Goal: Task Accomplishment & Management: Manage account settings

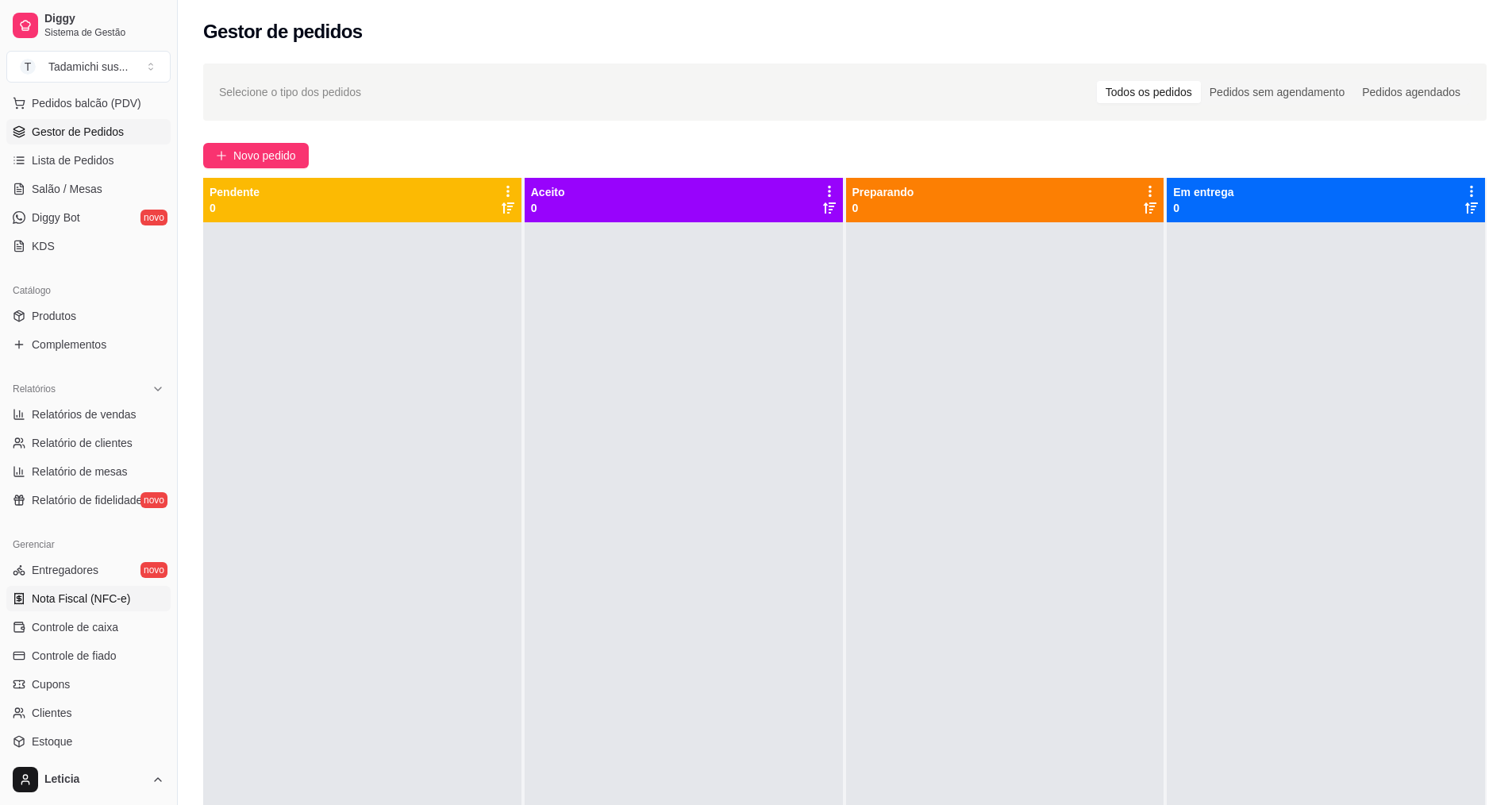
scroll to position [20, 0]
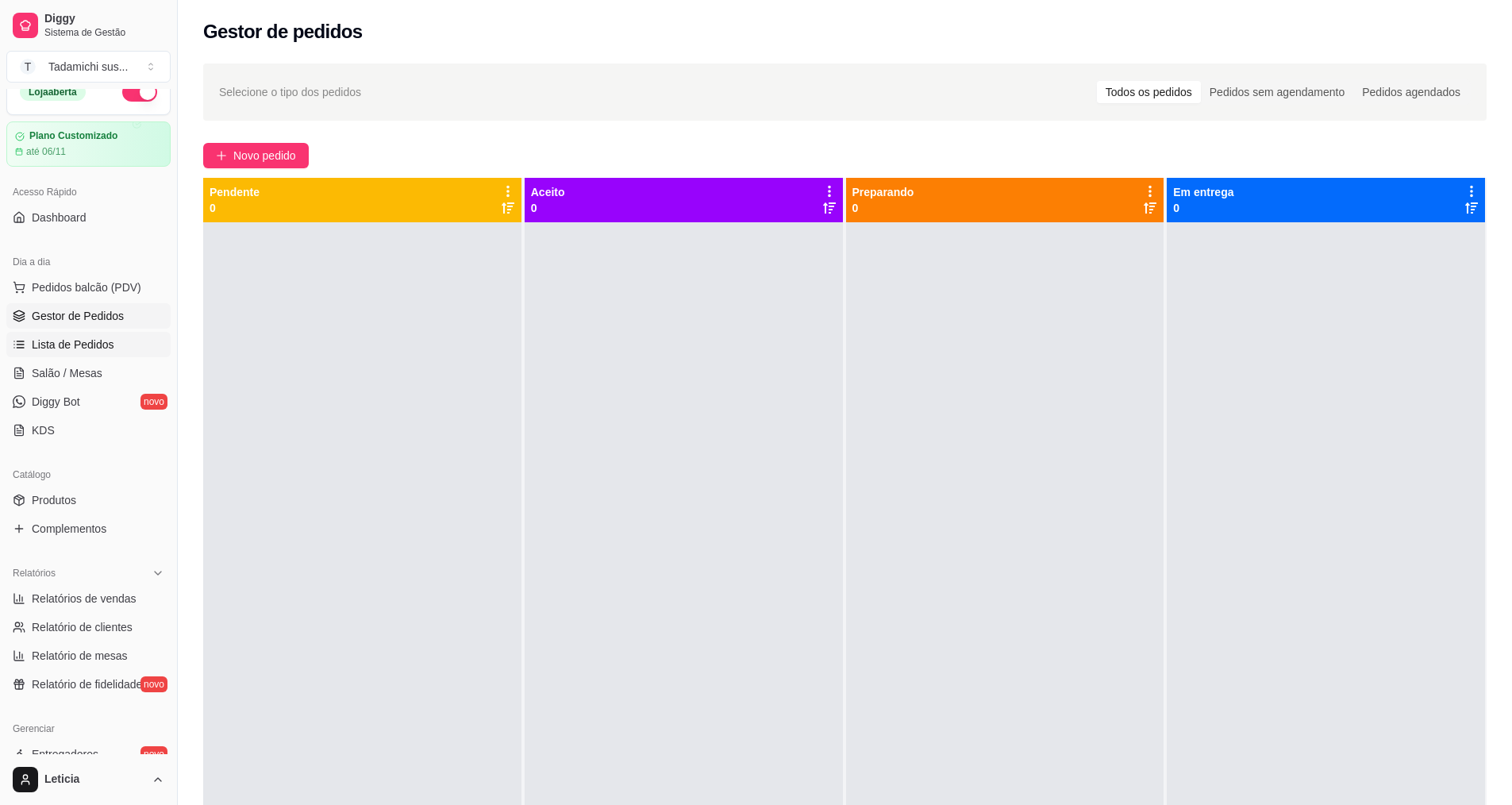
click at [85, 347] on span "Lista de Pedidos" at bounding box center [73, 345] width 82 height 16
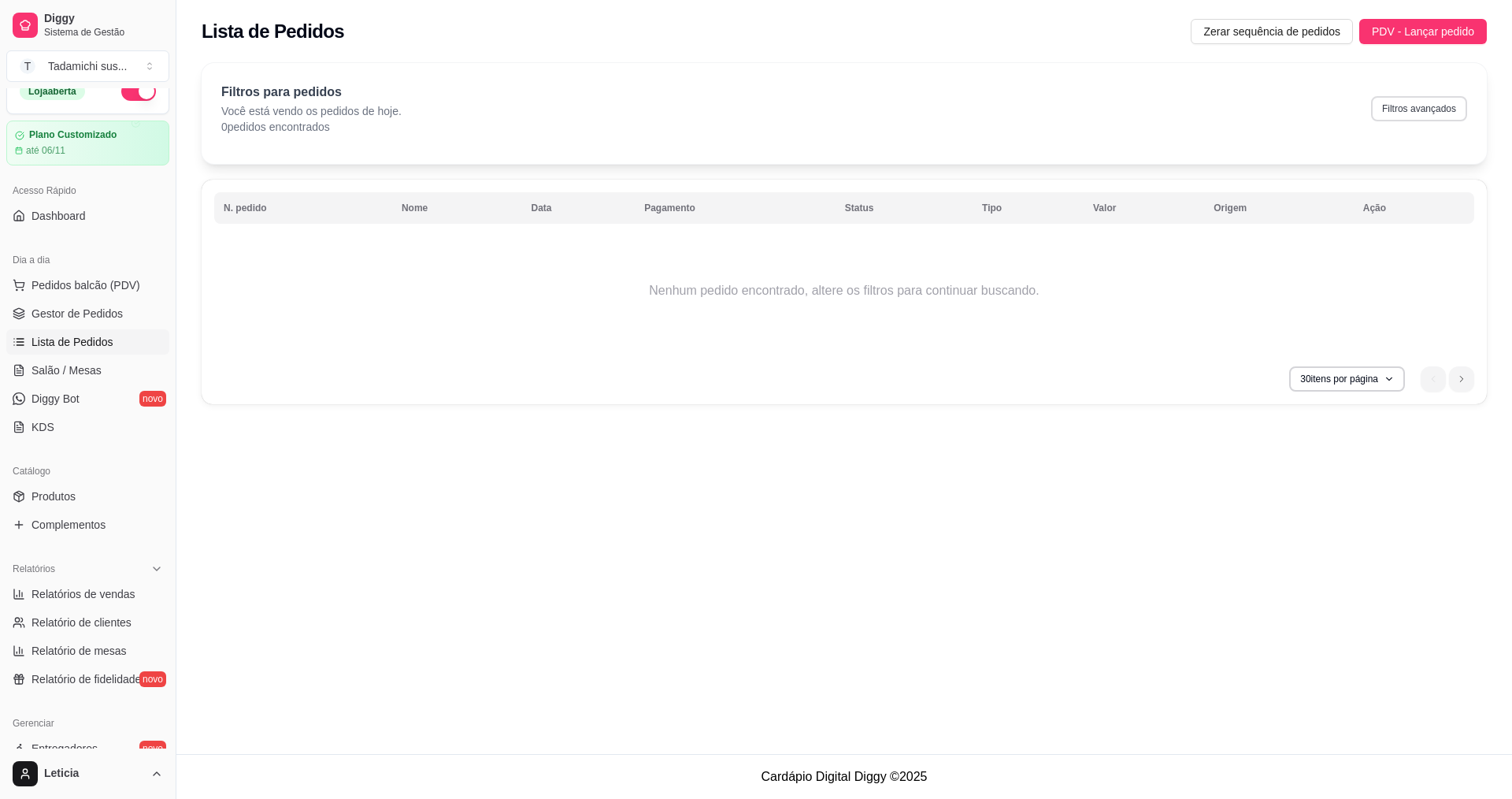
click at [1420, 114] on button "Filtros avançados" at bounding box center [1420, 108] width 96 height 25
select select "0"
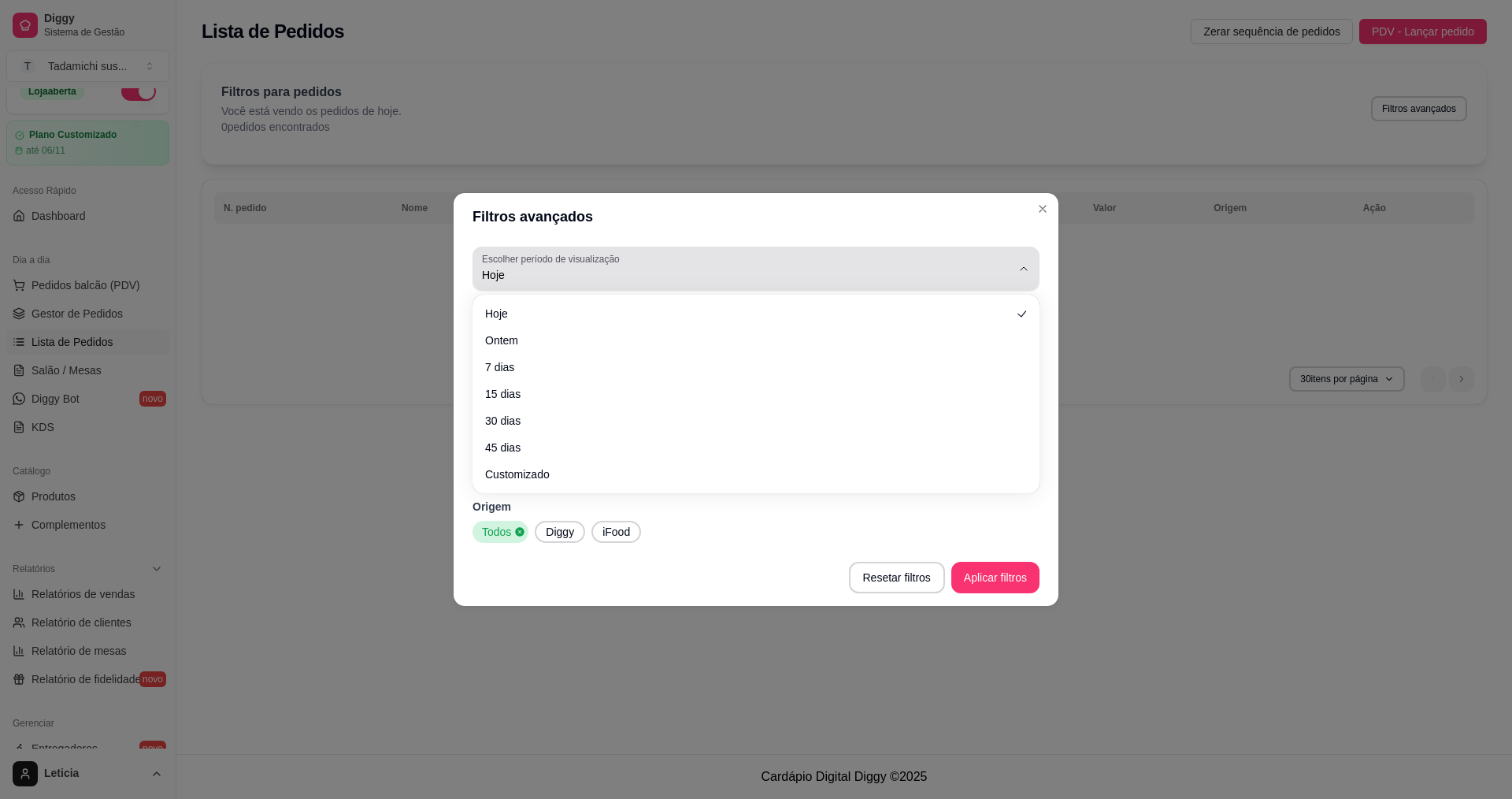
click at [516, 280] on span "Hoje" at bounding box center [746, 275] width 529 height 16
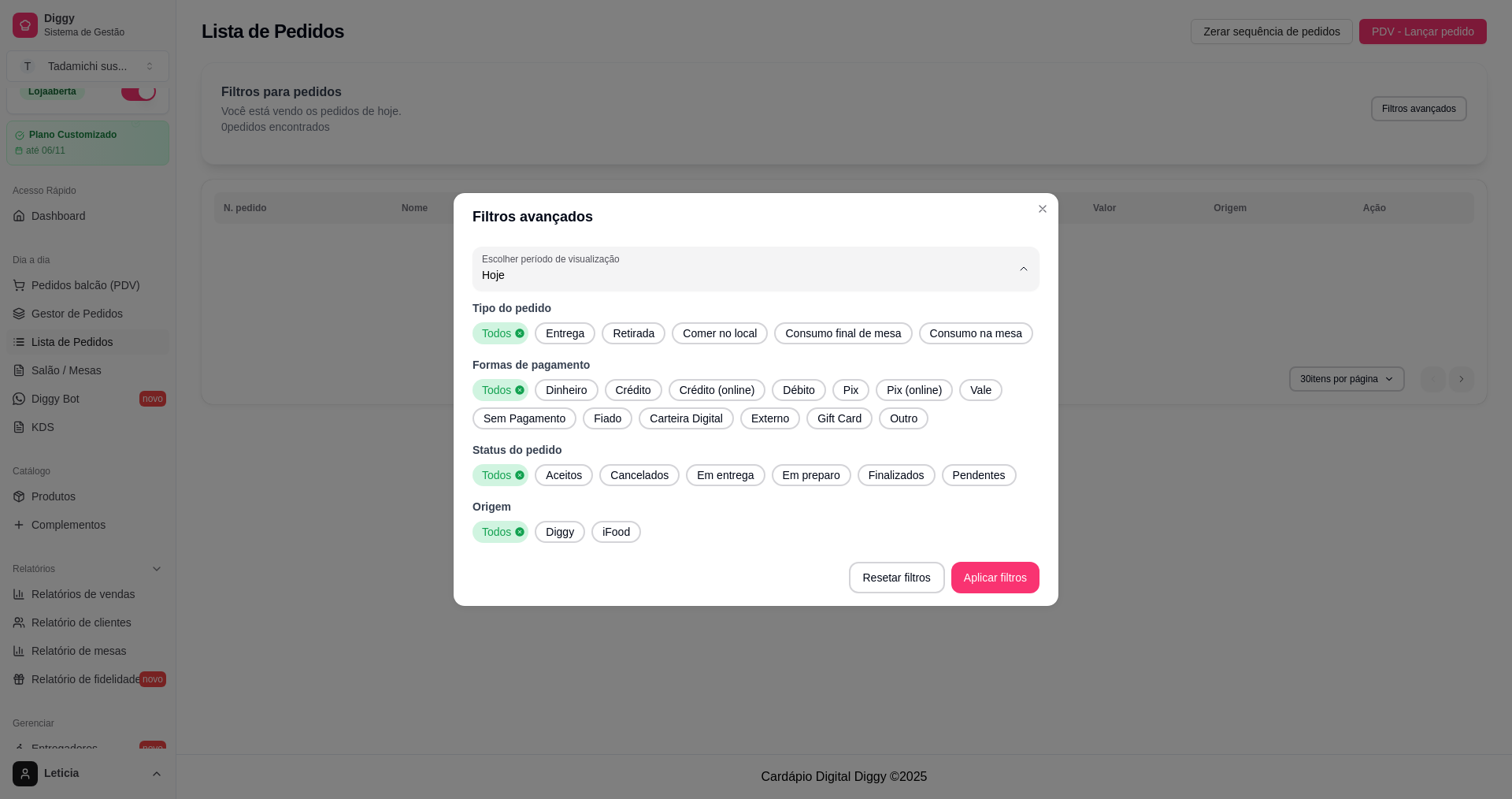
click at [508, 342] on span "Ontem" at bounding box center [748, 338] width 505 height 15
type input "1"
select select "1"
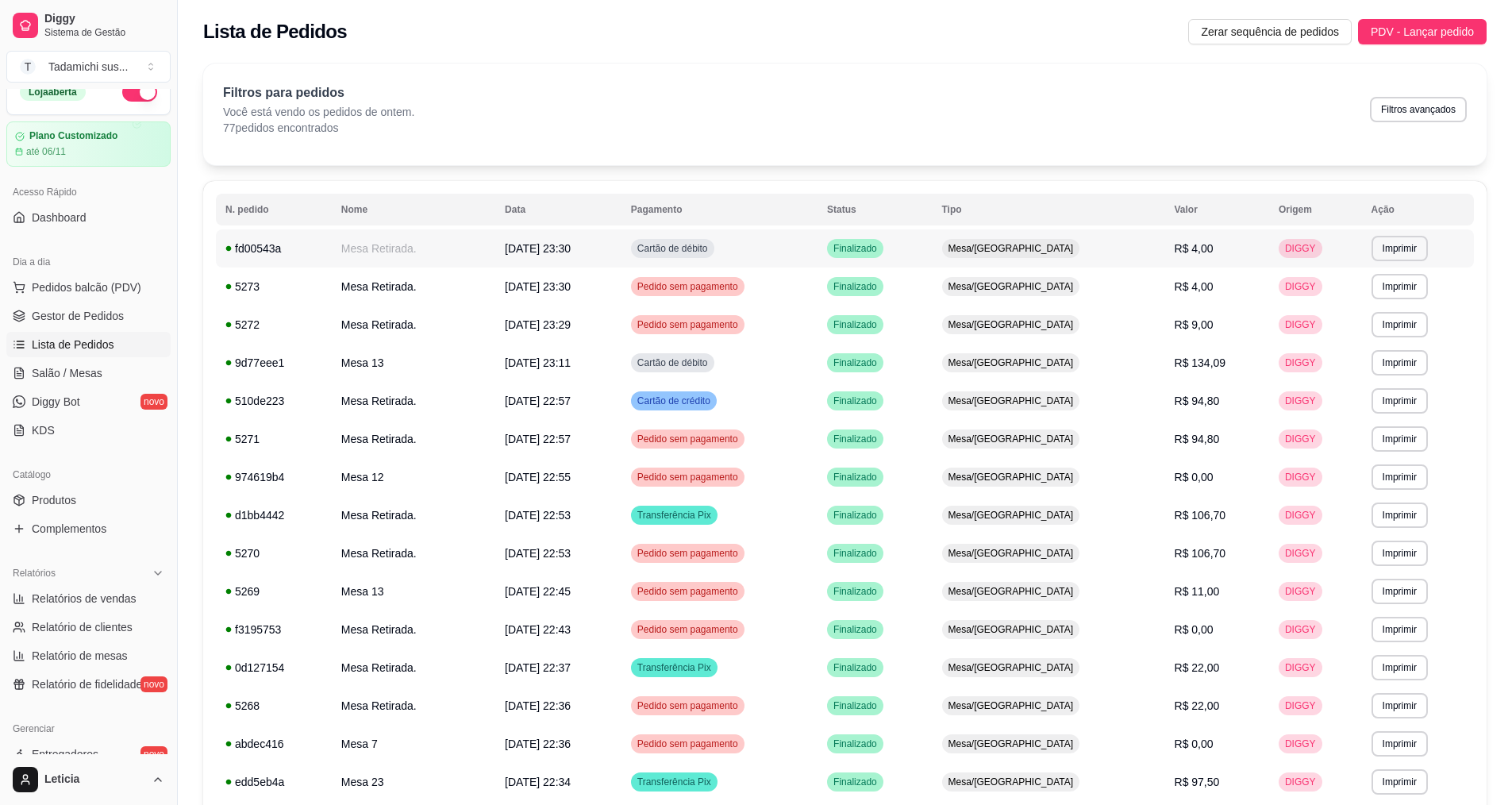
click at [387, 250] on td "Mesa Retirada." at bounding box center [413, 248] width 164 height 39
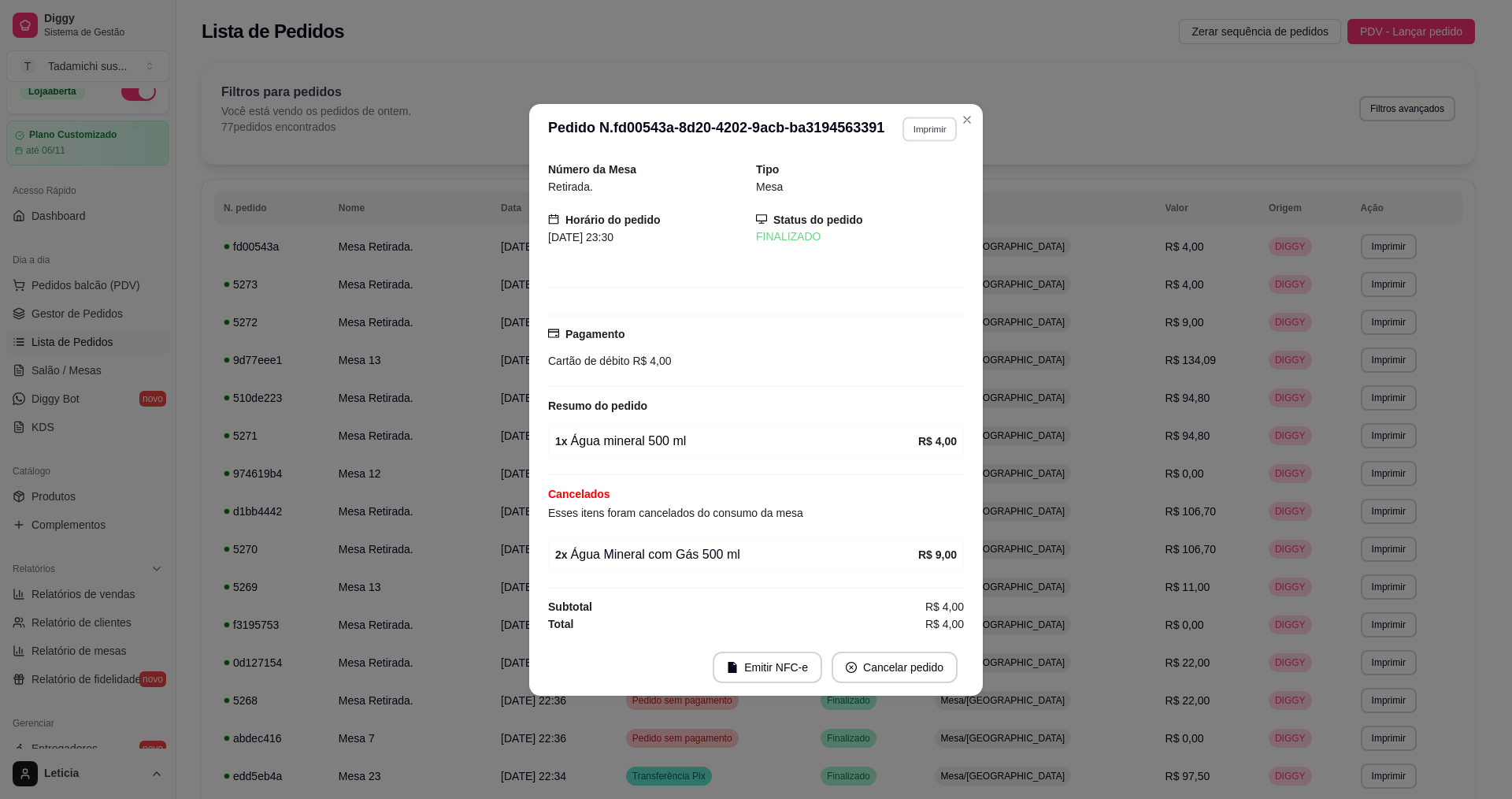
click at [917, 128] on button "Imprimir" at bounding box center [929, 128] width 54 height 24
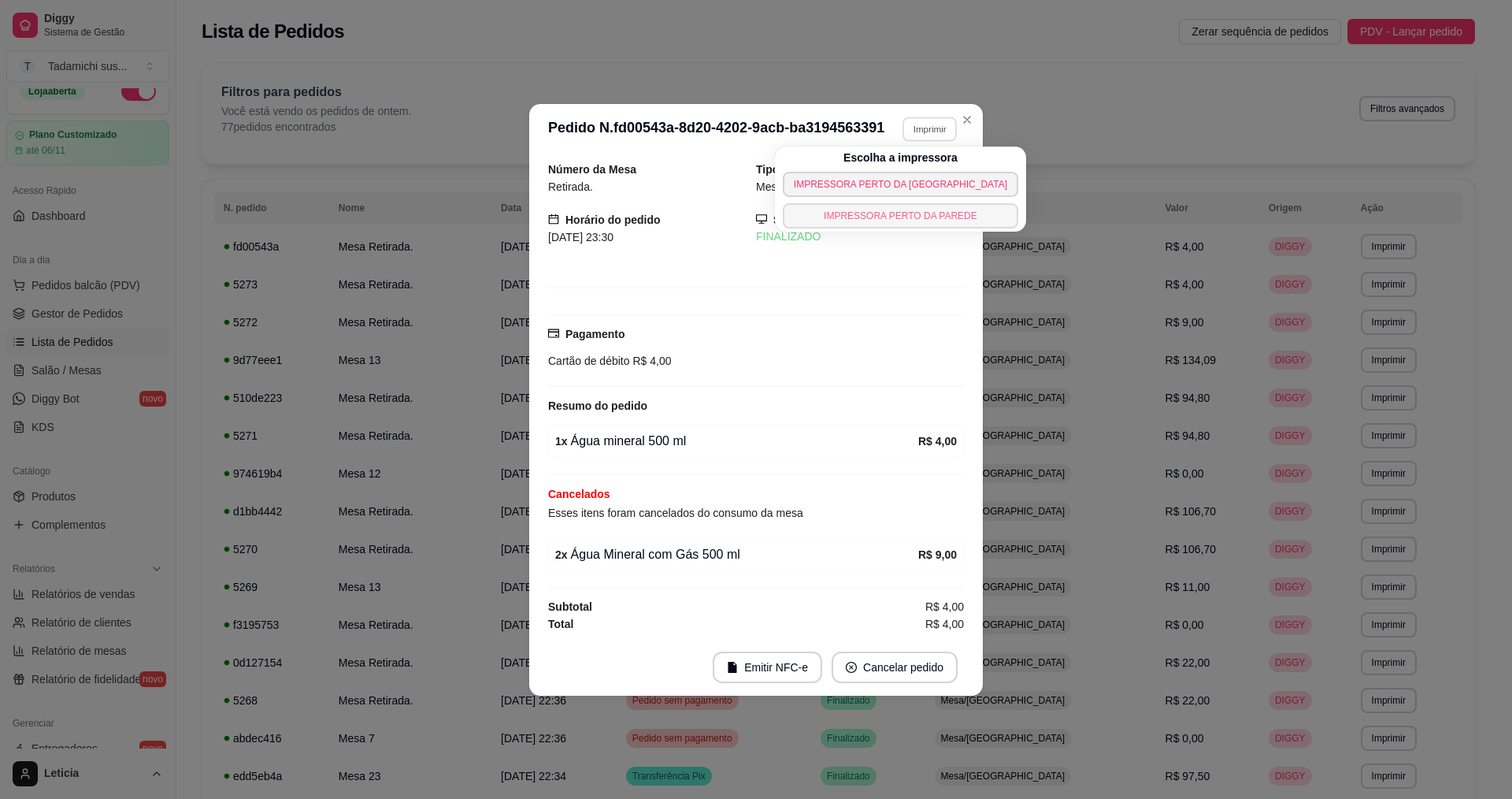
click at [888, 207] on button "IMPRESSORA PERTO DA PAREDE" at bounding box center [900, 216] width 236 height 25
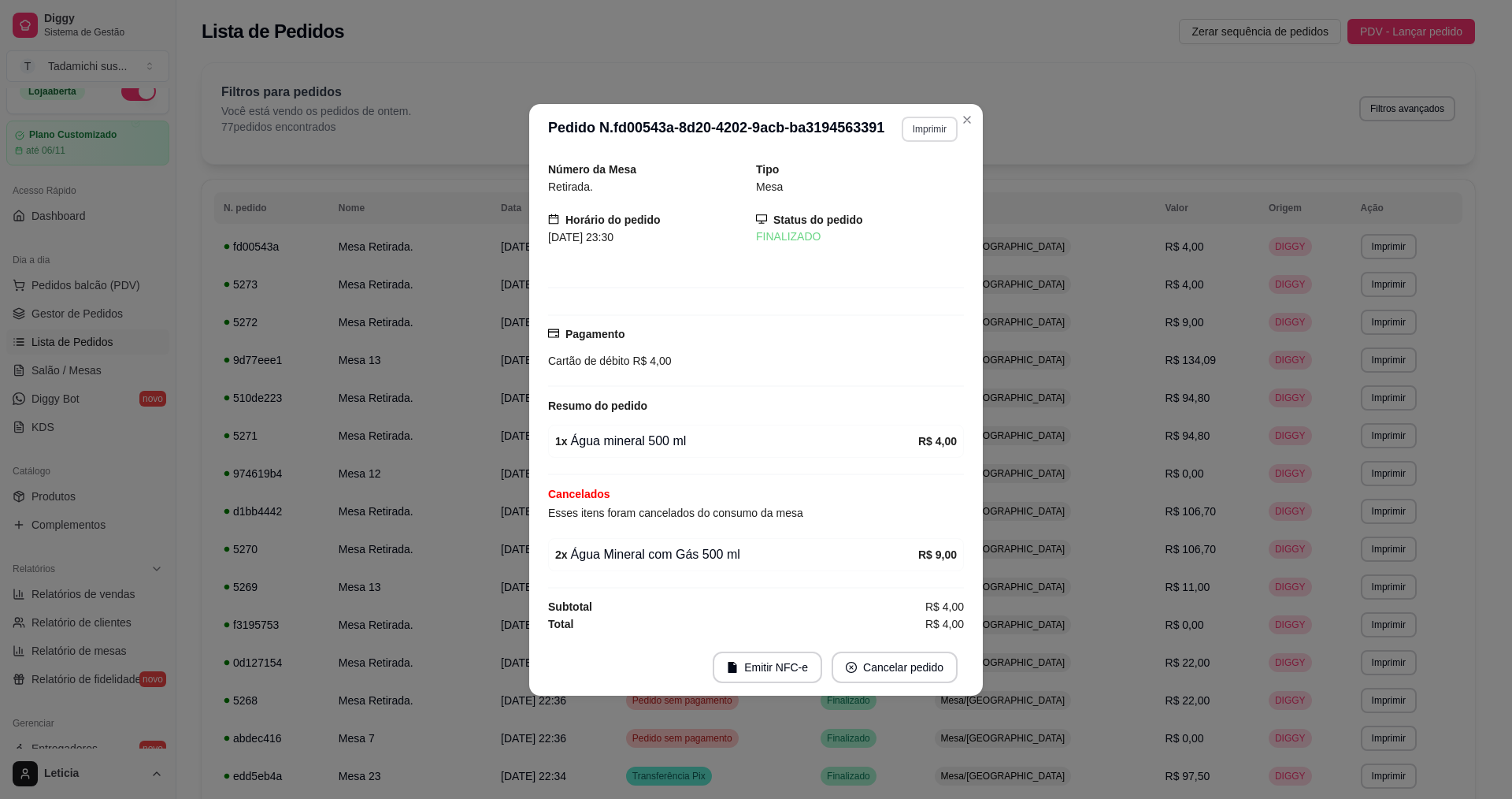
click at [917, 122] on button "Imprimir" at bounding box center [930, 129] width 56 height 25
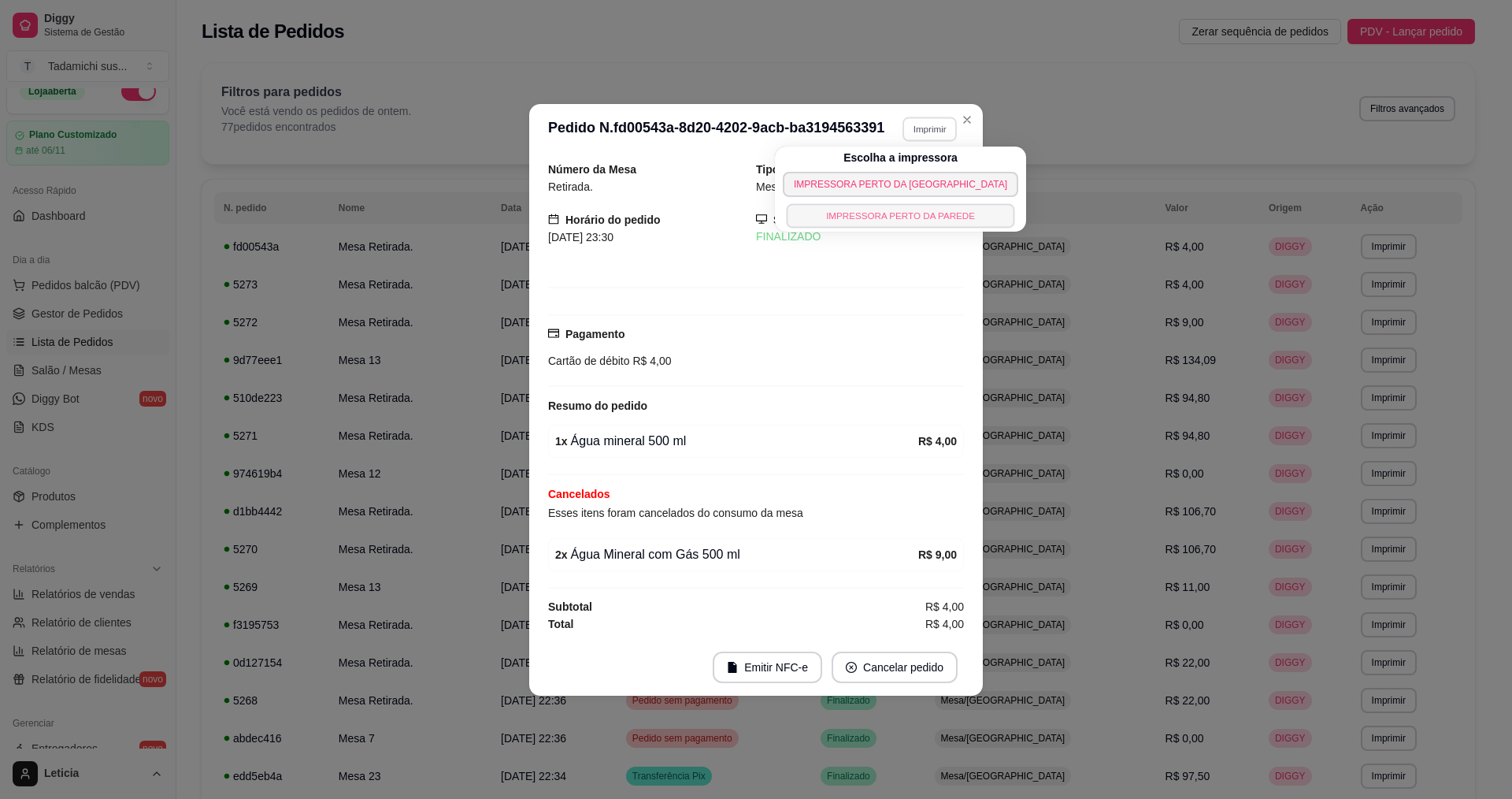
click at [889, 220] on button "IMPRESSORA PERTO DA PAREDE" at bounding box center [900, 215] width 228 height 24
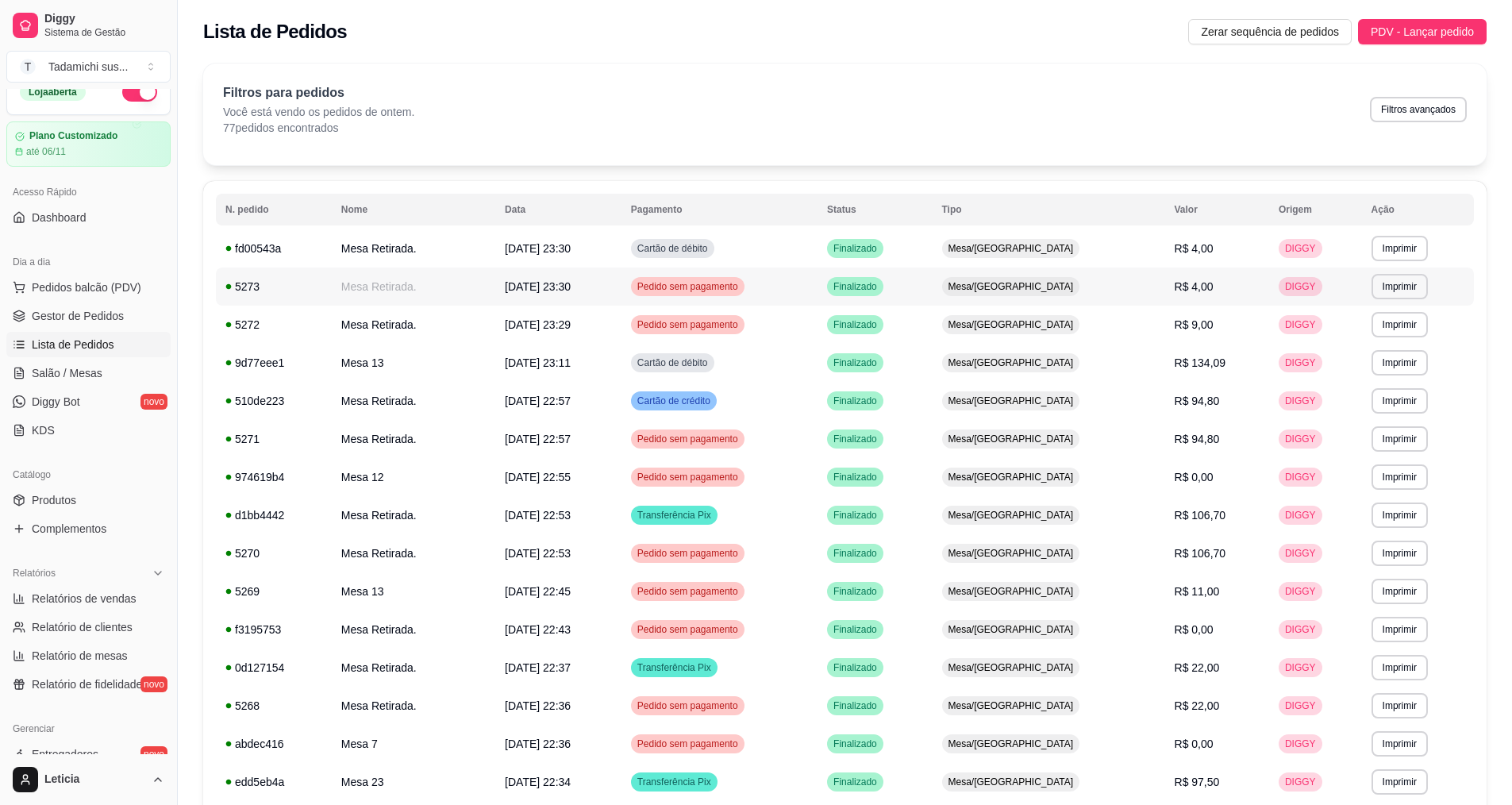
click at [525, 293] on span "[DATE] 23:30" at bounding box center [538, 287] width 66 height 13
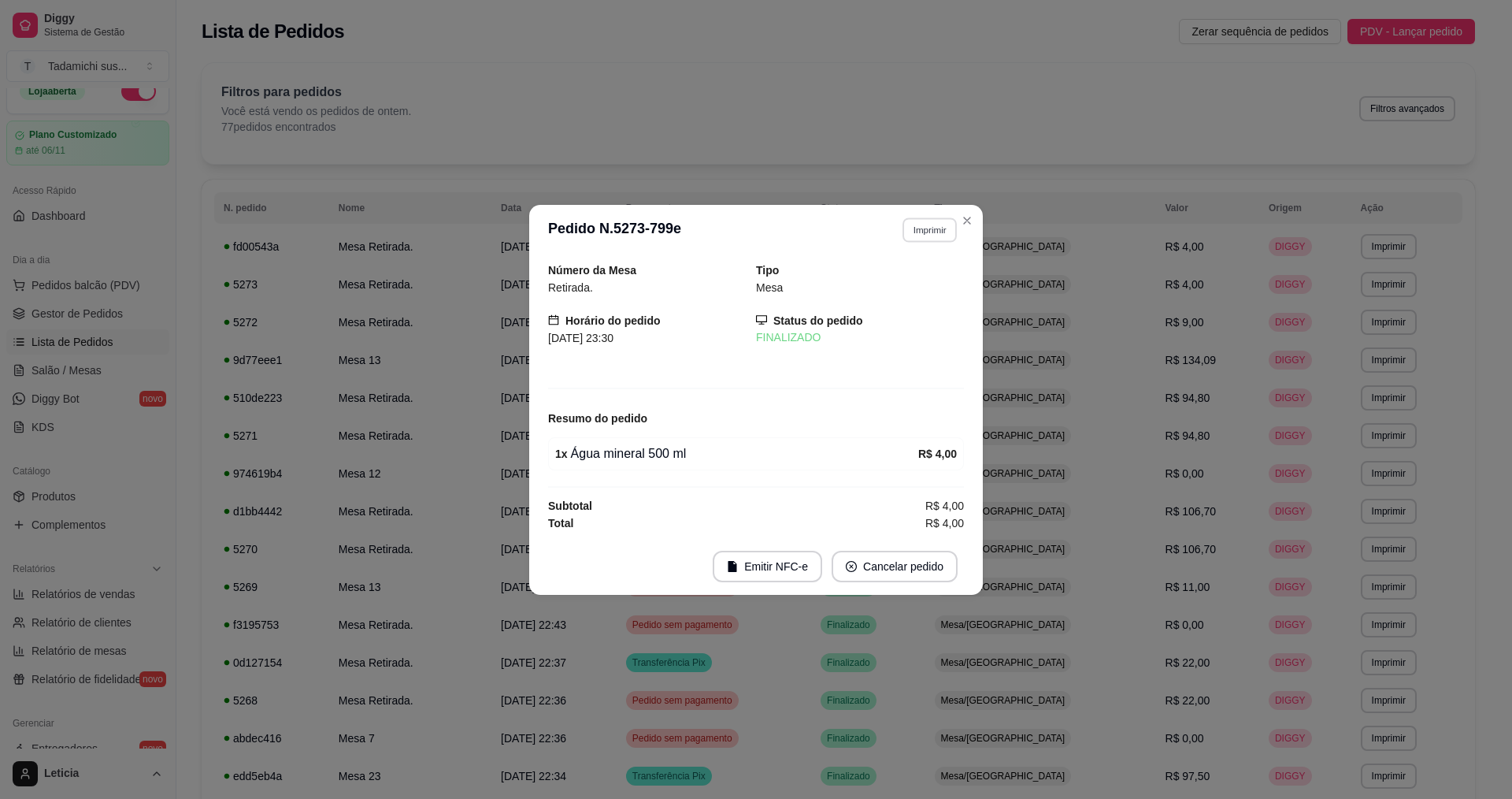
click at [916, 230] on button "Imprimir" at bounding box center [929, 229] width 54 height 24
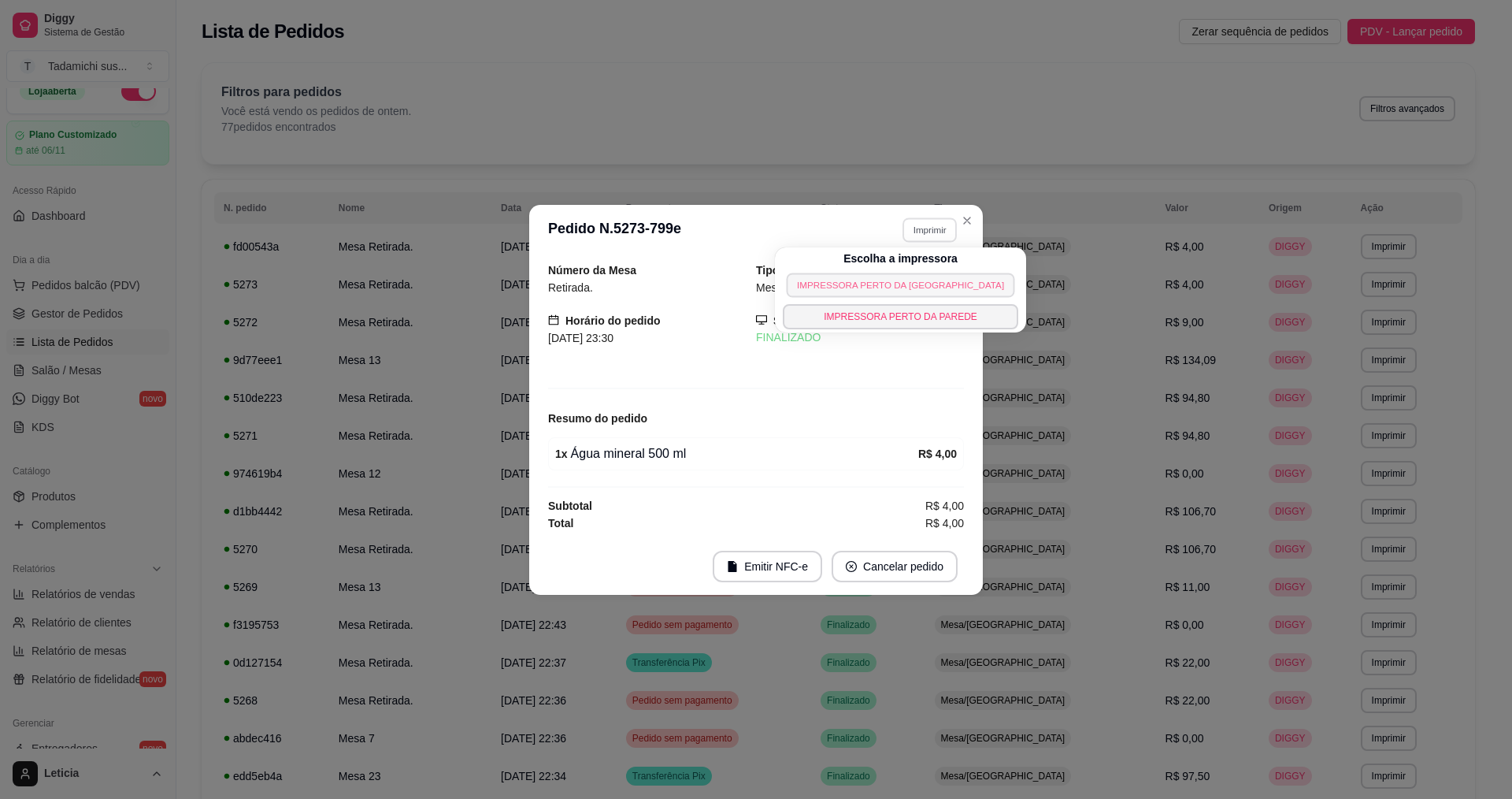
click at [886, 288] on button "IMPRESSORA PERTO DA [GEOGRAPHIC_DATA]" at bounding box center [900, 284] width 228 height 24
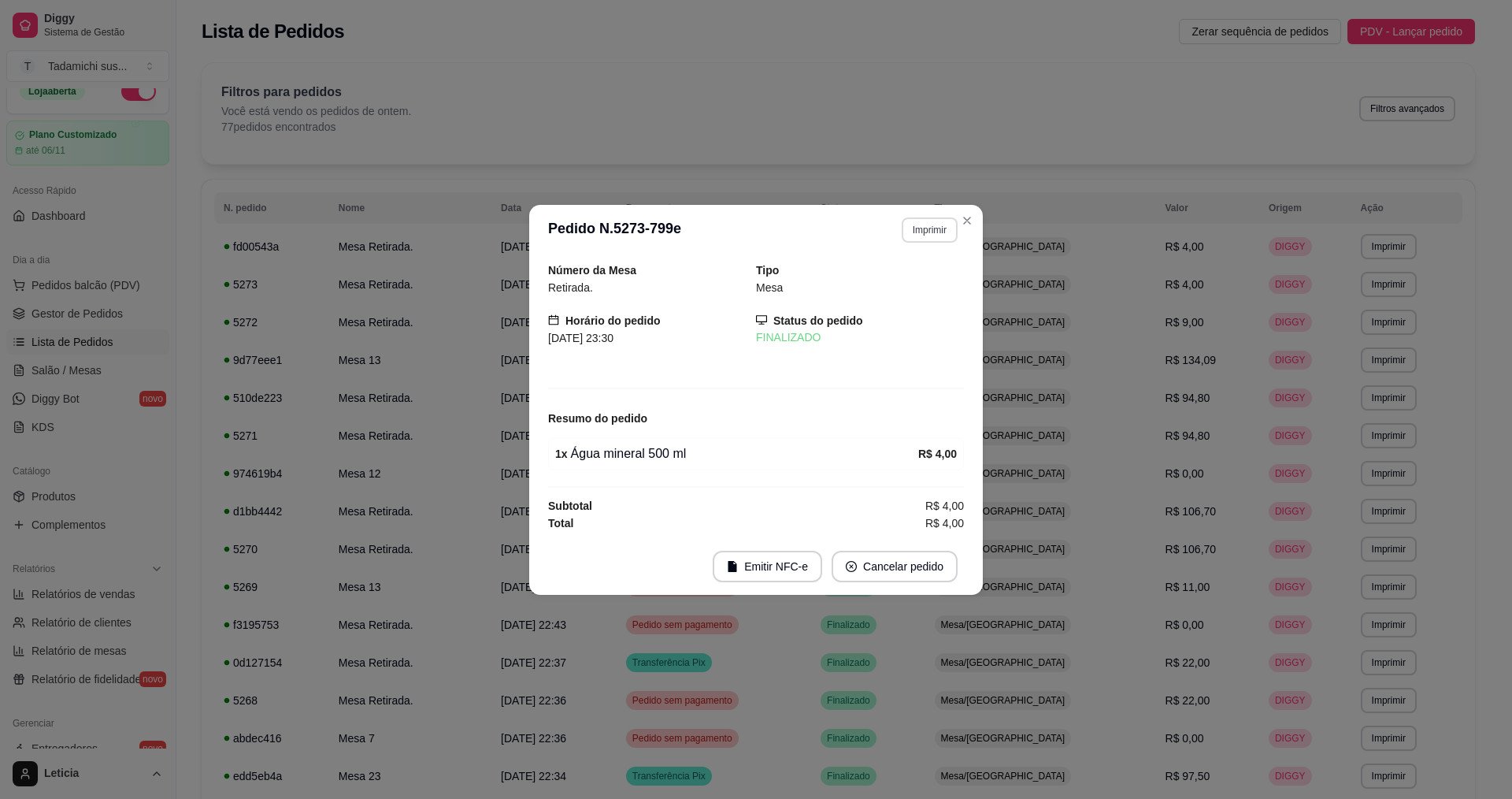
click at [906, 232] on button "Imprimir" at bounding box center [930, 230] width 56 height 25
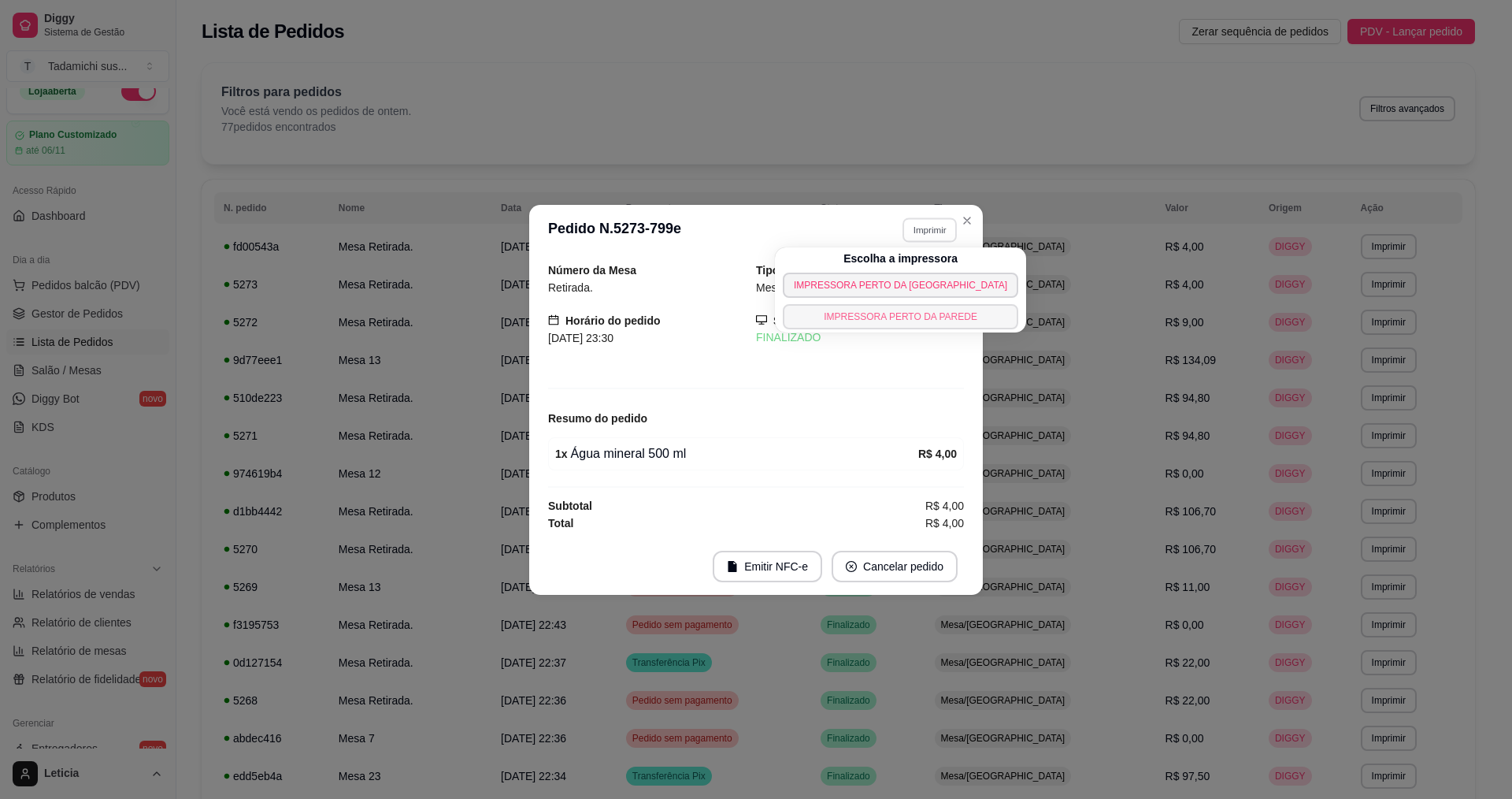
click at [890, 316] on button "IMPRESSORA PERTO DA PAREDE" at bounding box center [900, 316] width 236 height 25
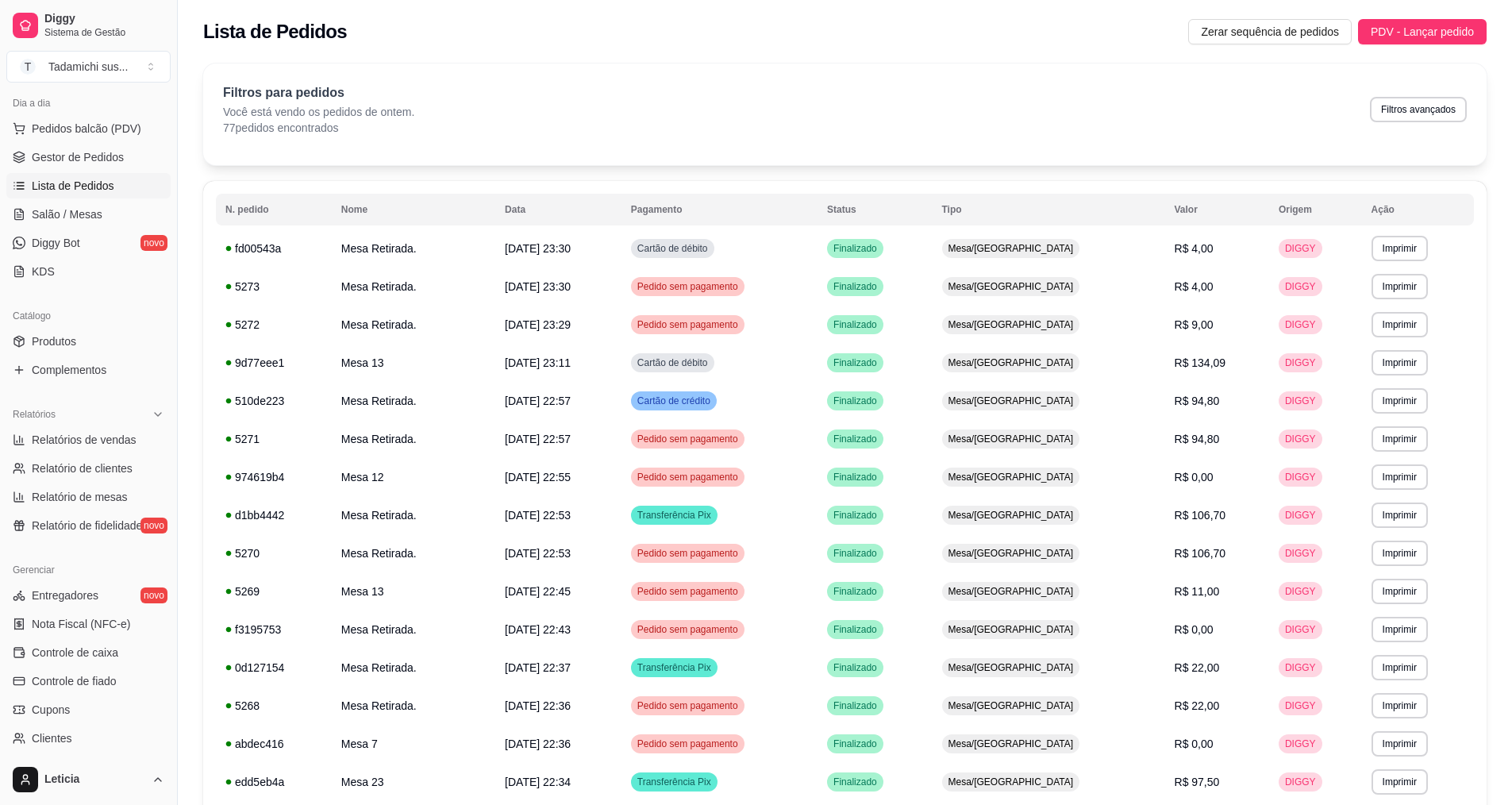
scroll to position [338, 0]
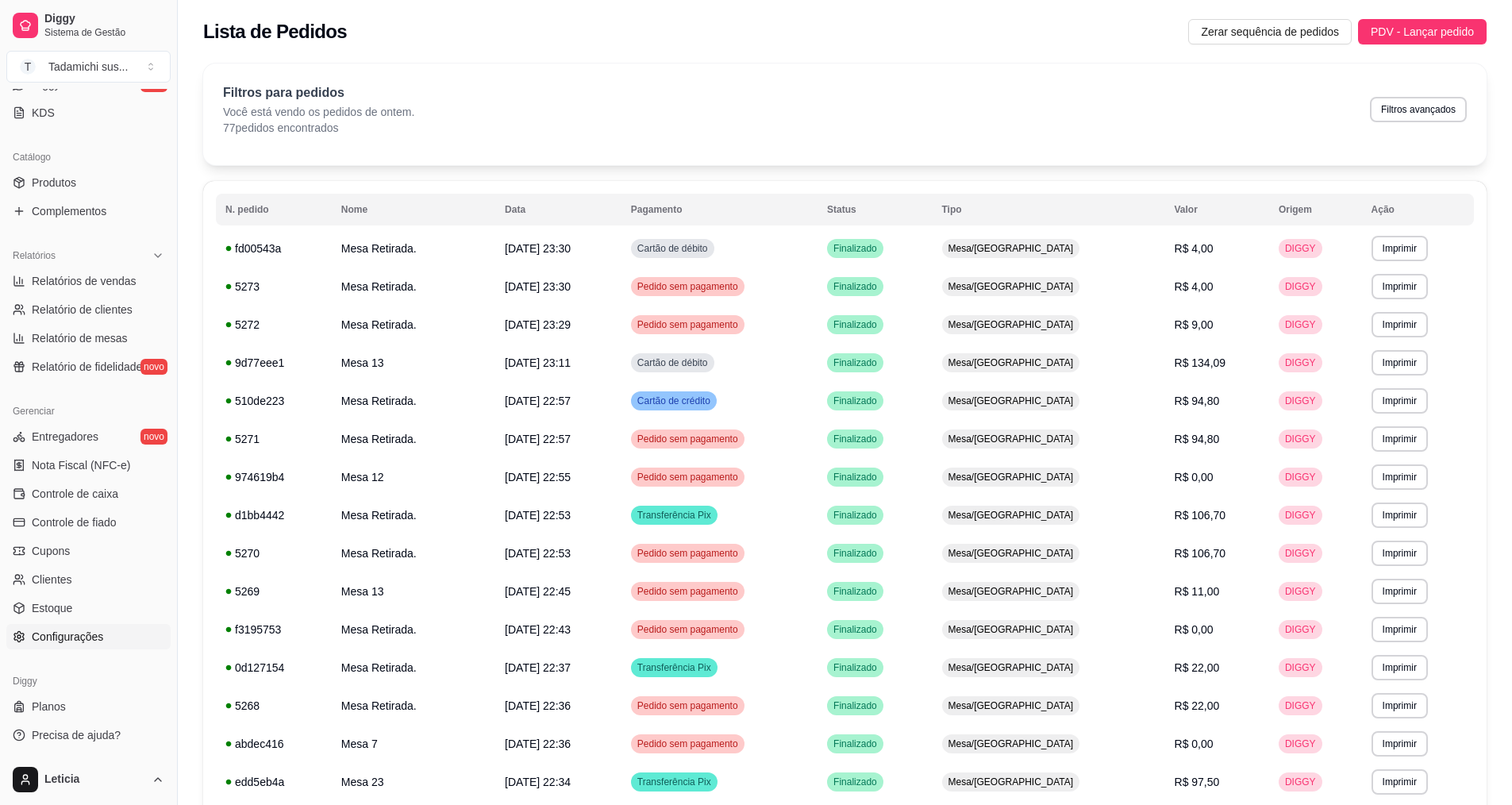
click at [39, 639] on span "Configurações" at bounding box center [67, 637] width 72 height 16
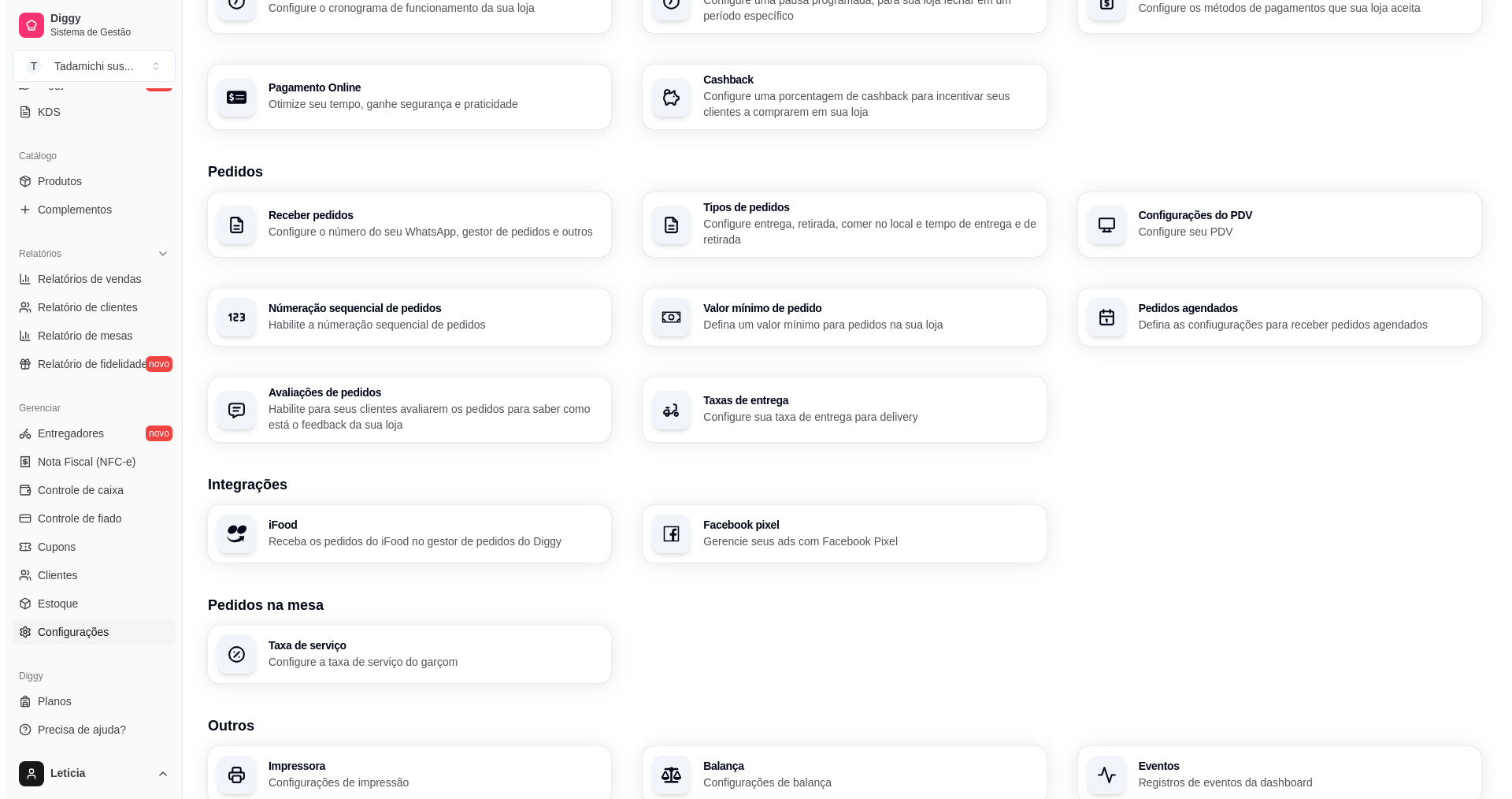
scroll to position [284, 0]
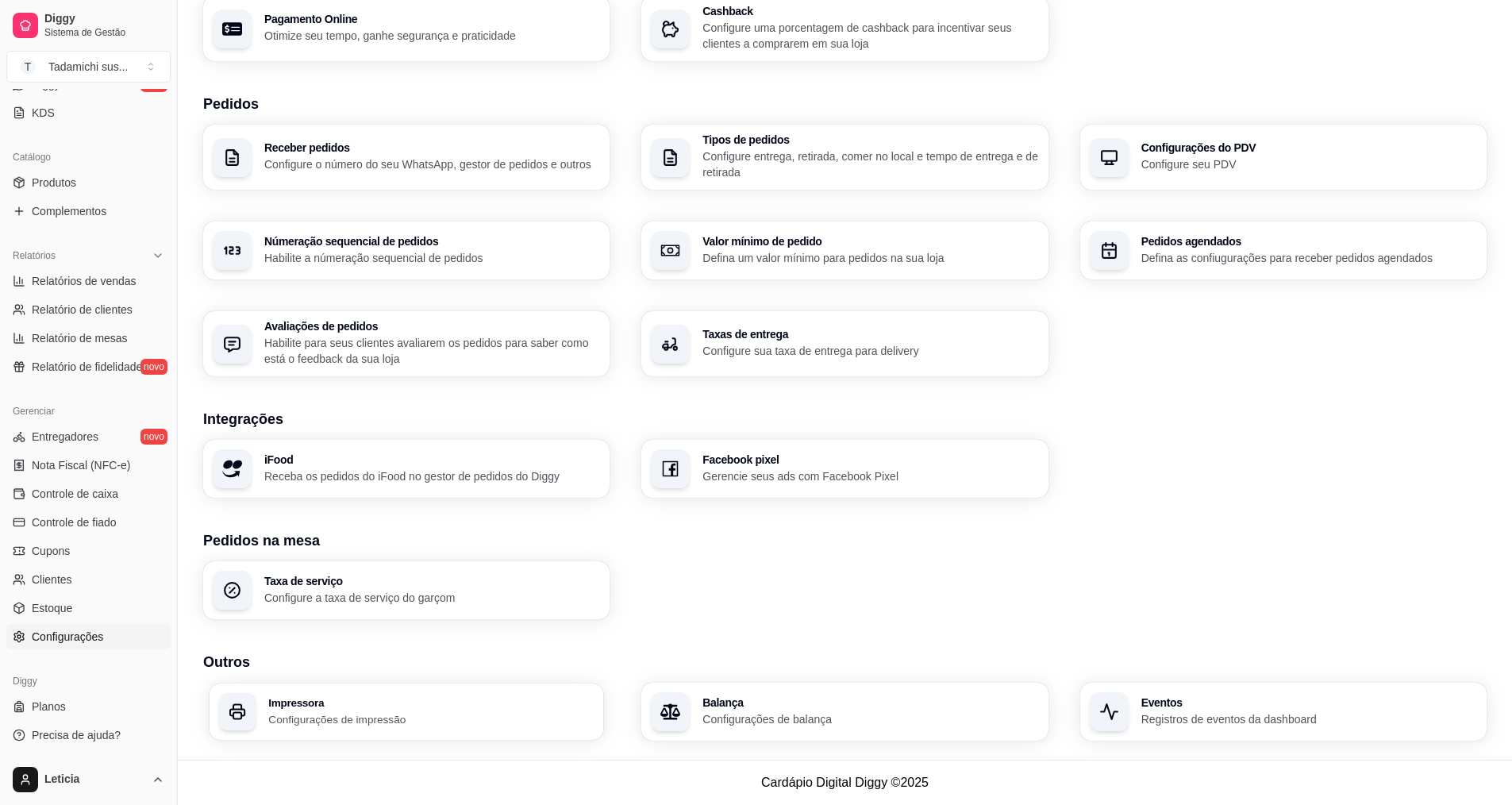
click at [258, 710] on div "Impressora Configurações de impressão" at bounding box center [407, 711] width 394 height 56
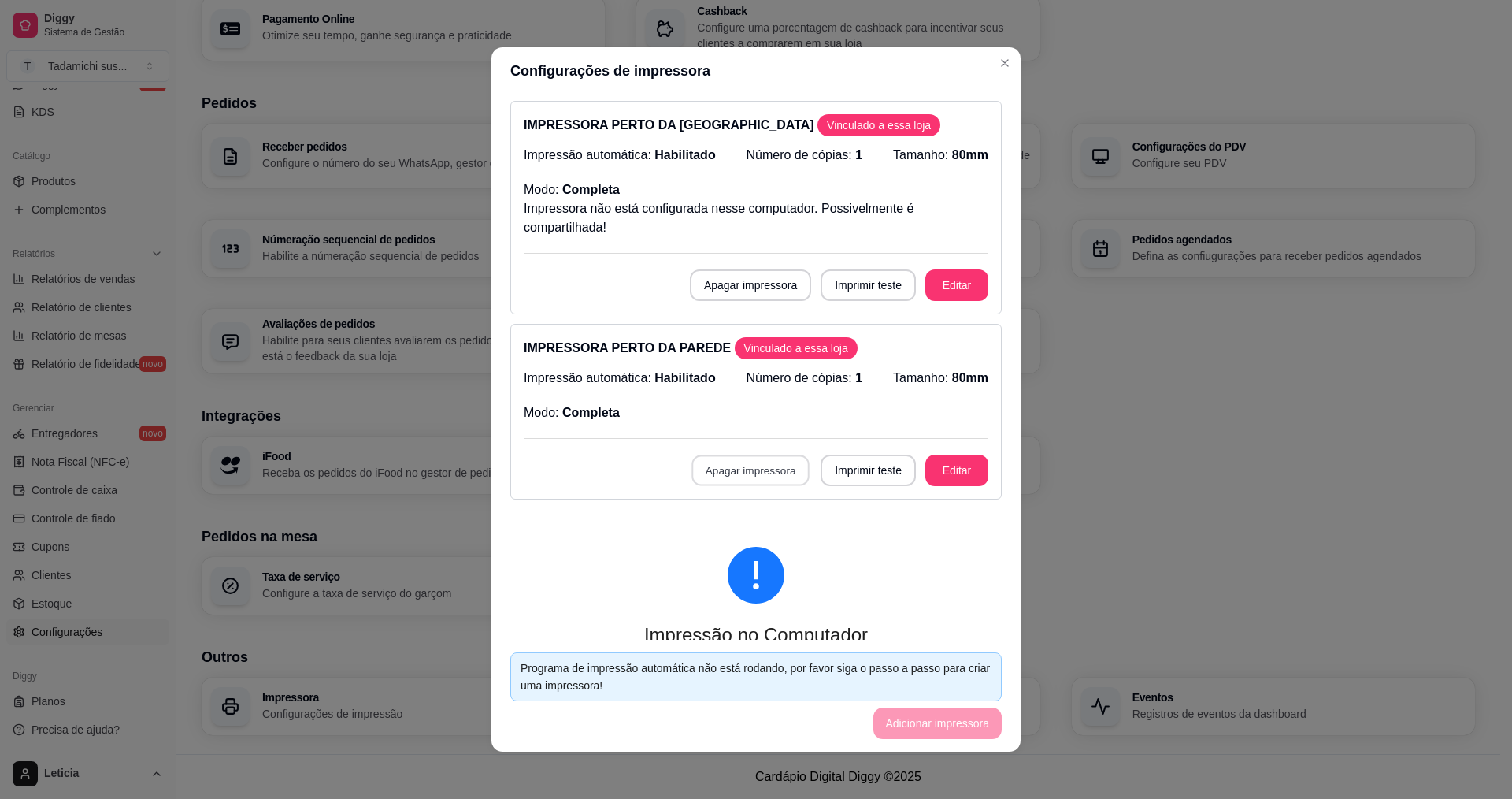
click at [744, 471] on button "Apagar impressora" at bounding box center [750, 470] width 118 height 31
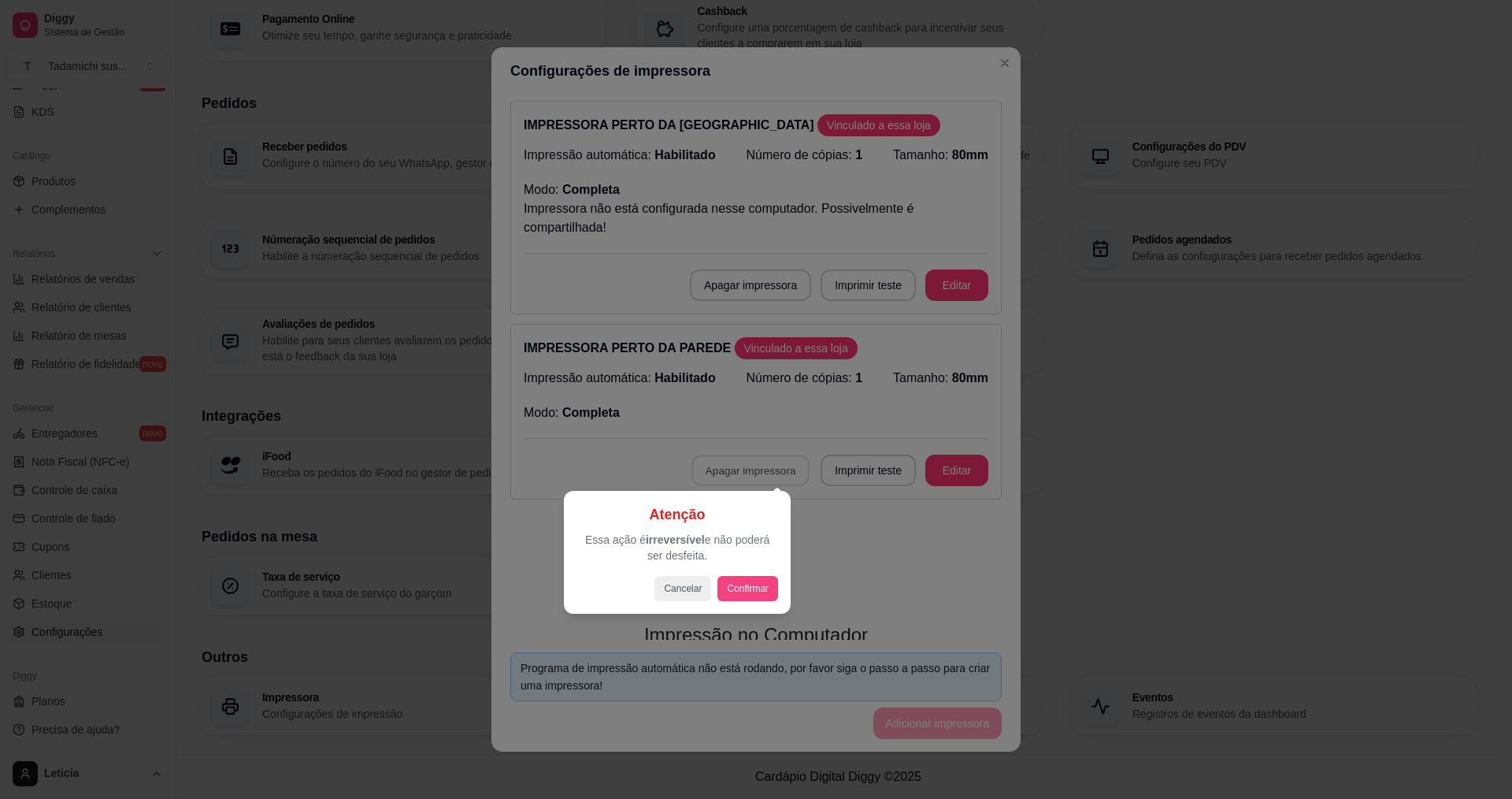
click at [748, 584] on button "Confirmar" at bounding box center [748, 588] width 60 height 25
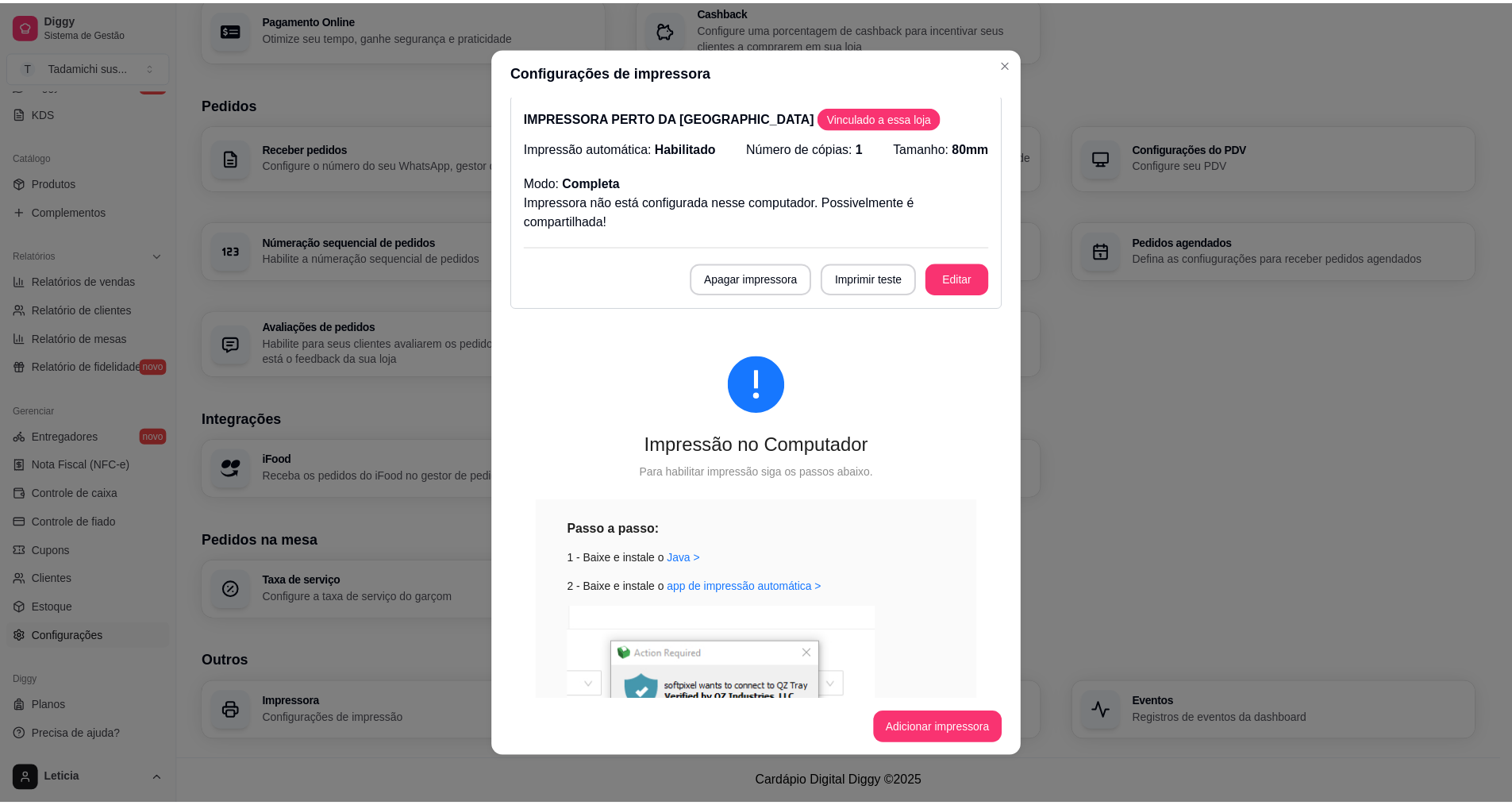
scroll to position [0, 0]
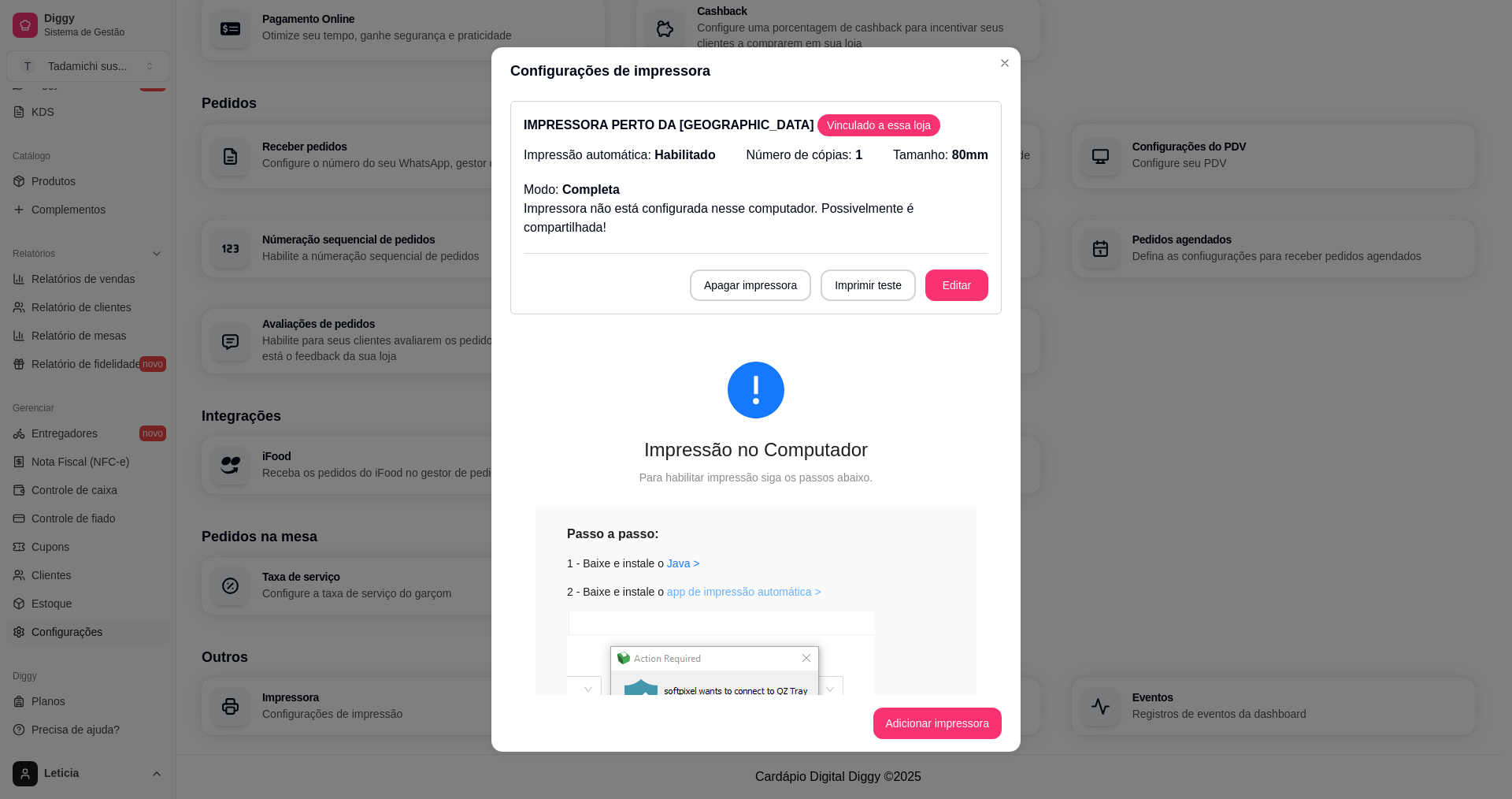
click at [686, 587] on link "app de impressão automática >" at bounding box center [745, 591] width 155 height 12
click at [902, 719] on button "Adicionar impressora" at bounding box center [938, 723] width 129 height 31
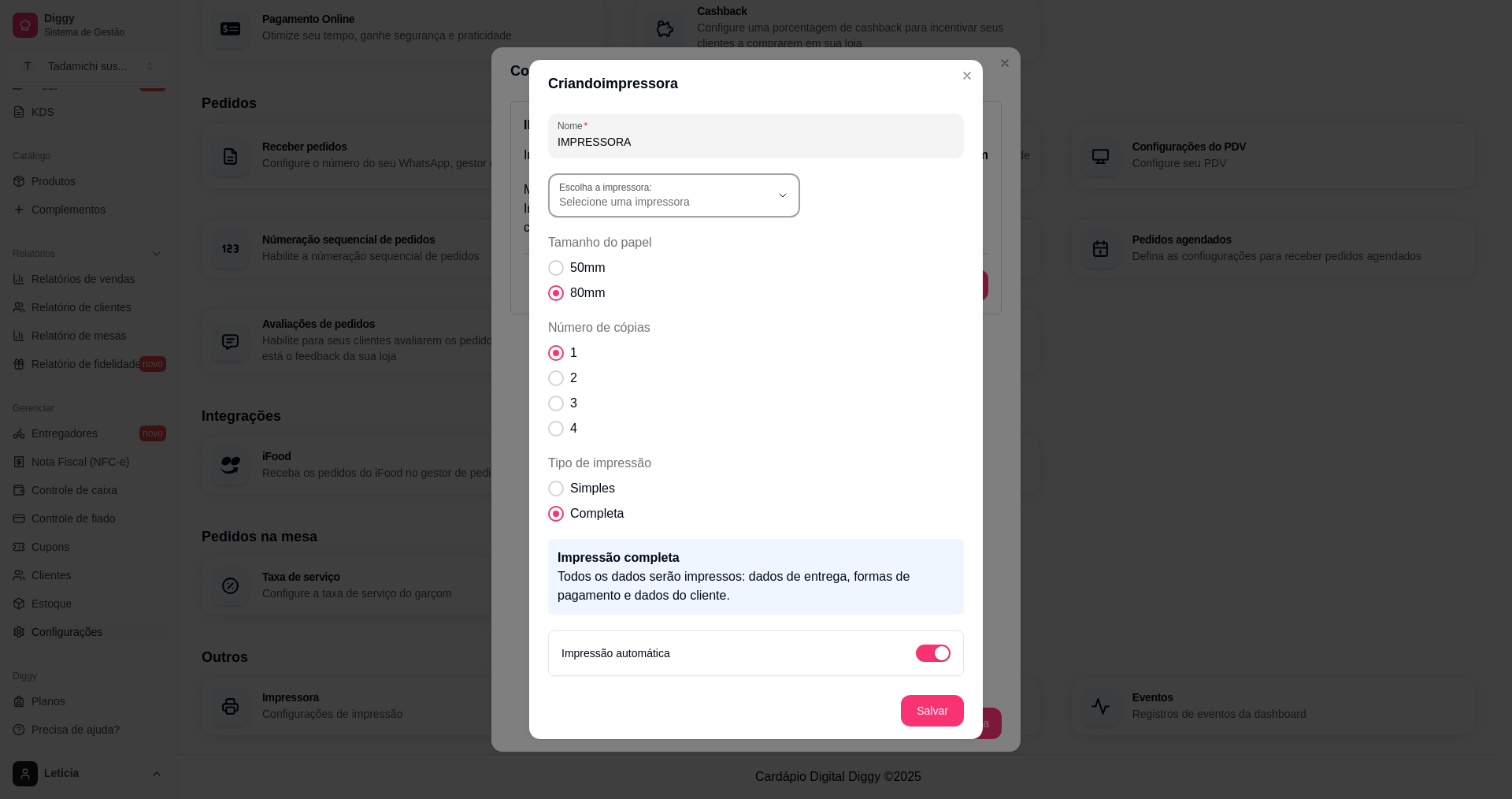
click at [668, 203] on span "Selecione uma impressora" at bounding box center [664, 202] width 211 height 16
click at [660, 296] on span "EPSON TM-T20X Receipt" at bounding box center [667, 291] width 203 height 15
type input "EPSON TM-T20X Receipt"
select select "EPSON TM-T20X Receipt"
click at [668, 146] on input "IMPRESSORA" at bounding box center [756, 142] width 397 height 16
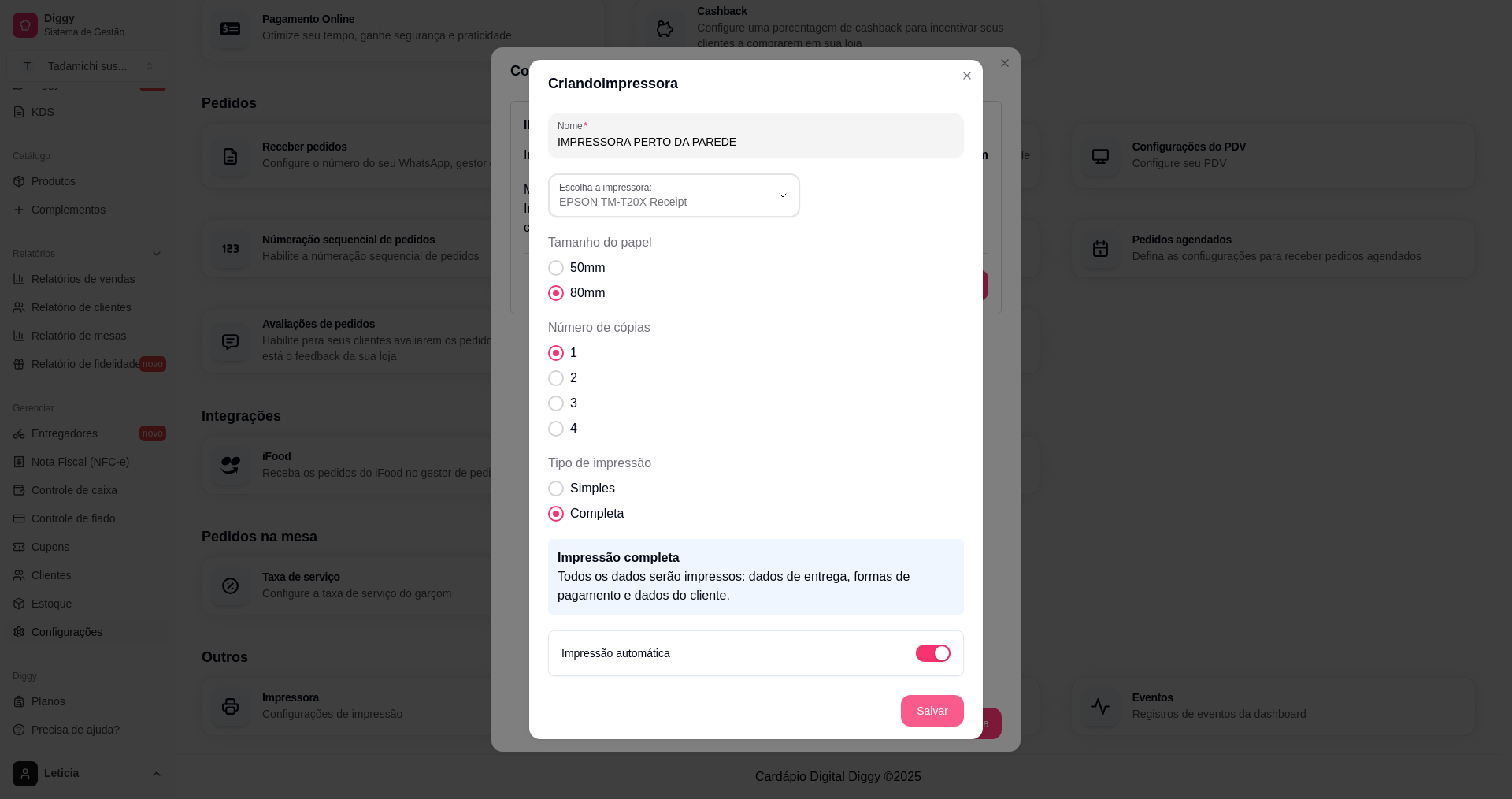
type input "IMPRESSORA PERTO DA PAREDE"
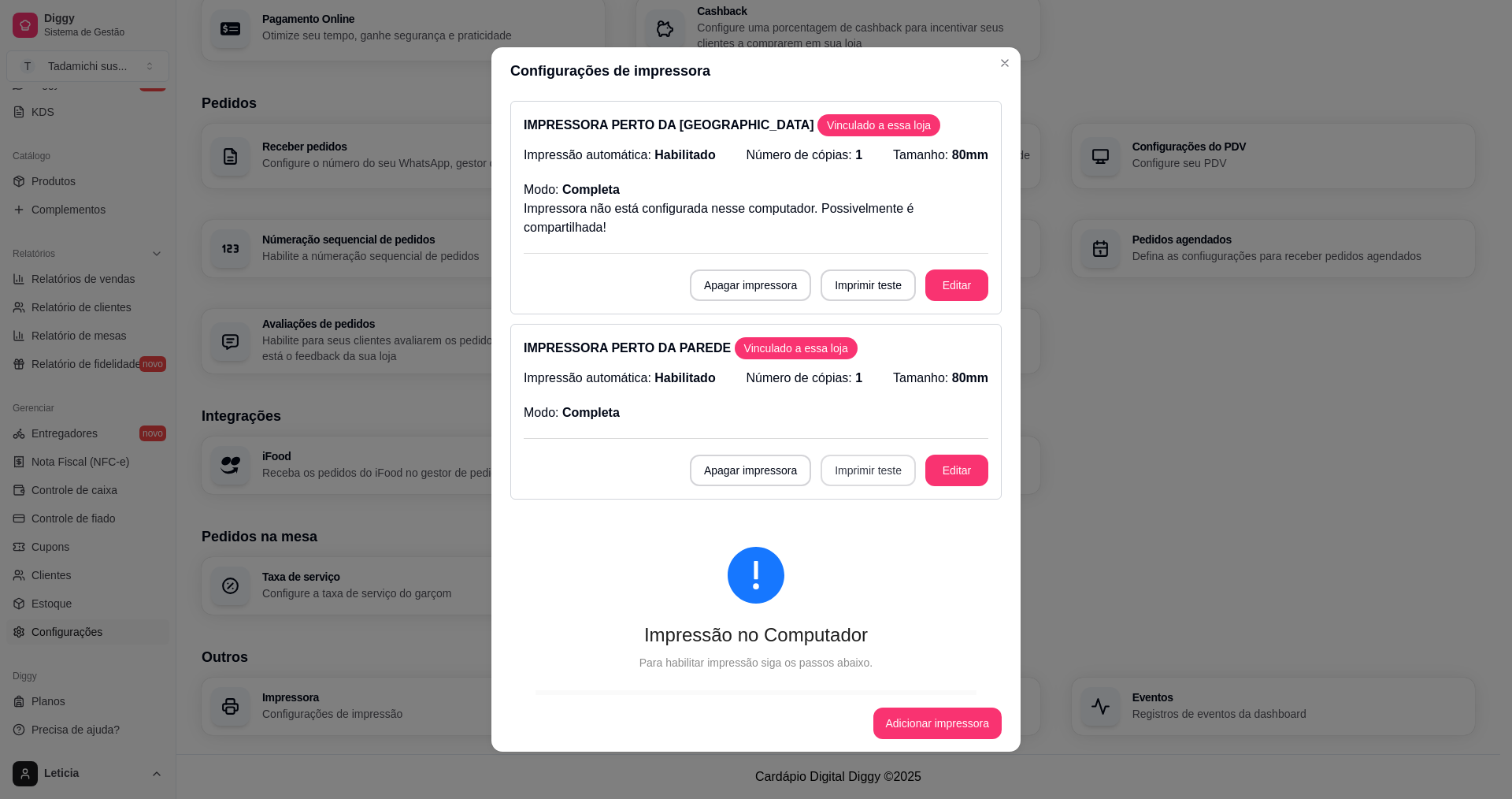
click at [838, 474] on button "Imprimir teste" at bounding box center [868, 469] width 95 height 31
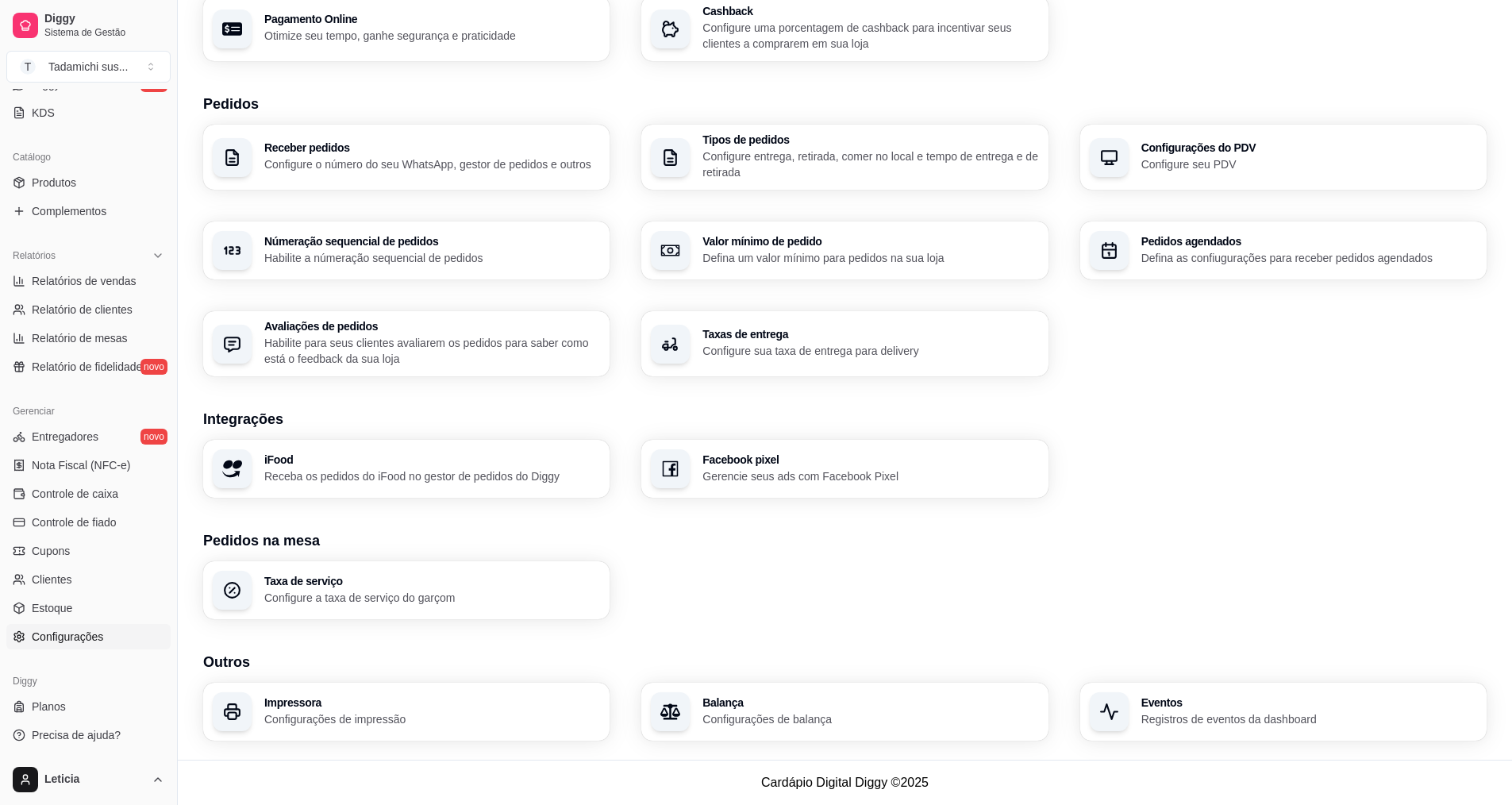
click at [322, 697] on h3 "Impressora" at bounding box center [432, 702] width 336 height 11
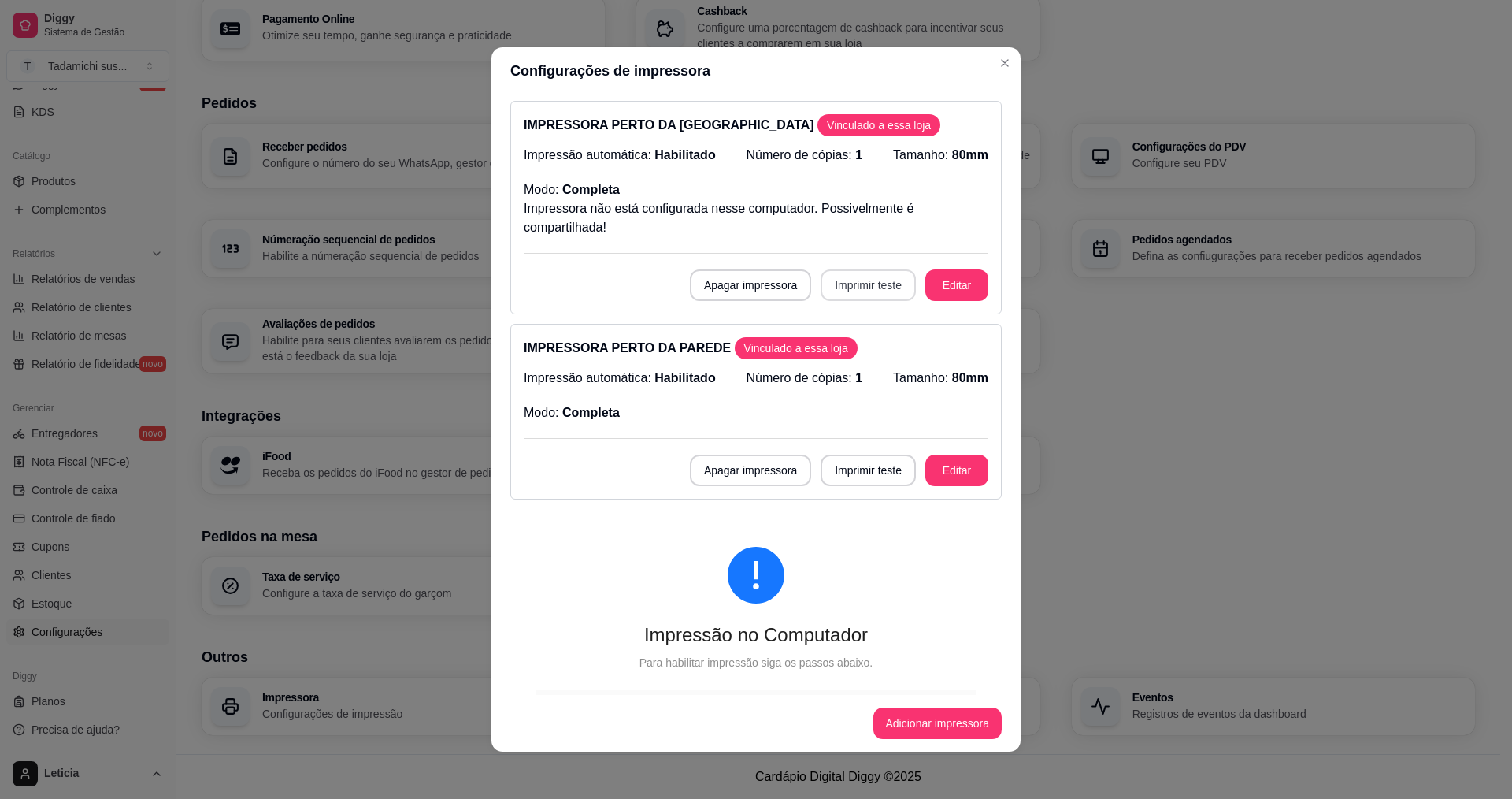
click at [840, 280] on button "Imprimir teste" at bounding box center [868, 284] width 95 height 31
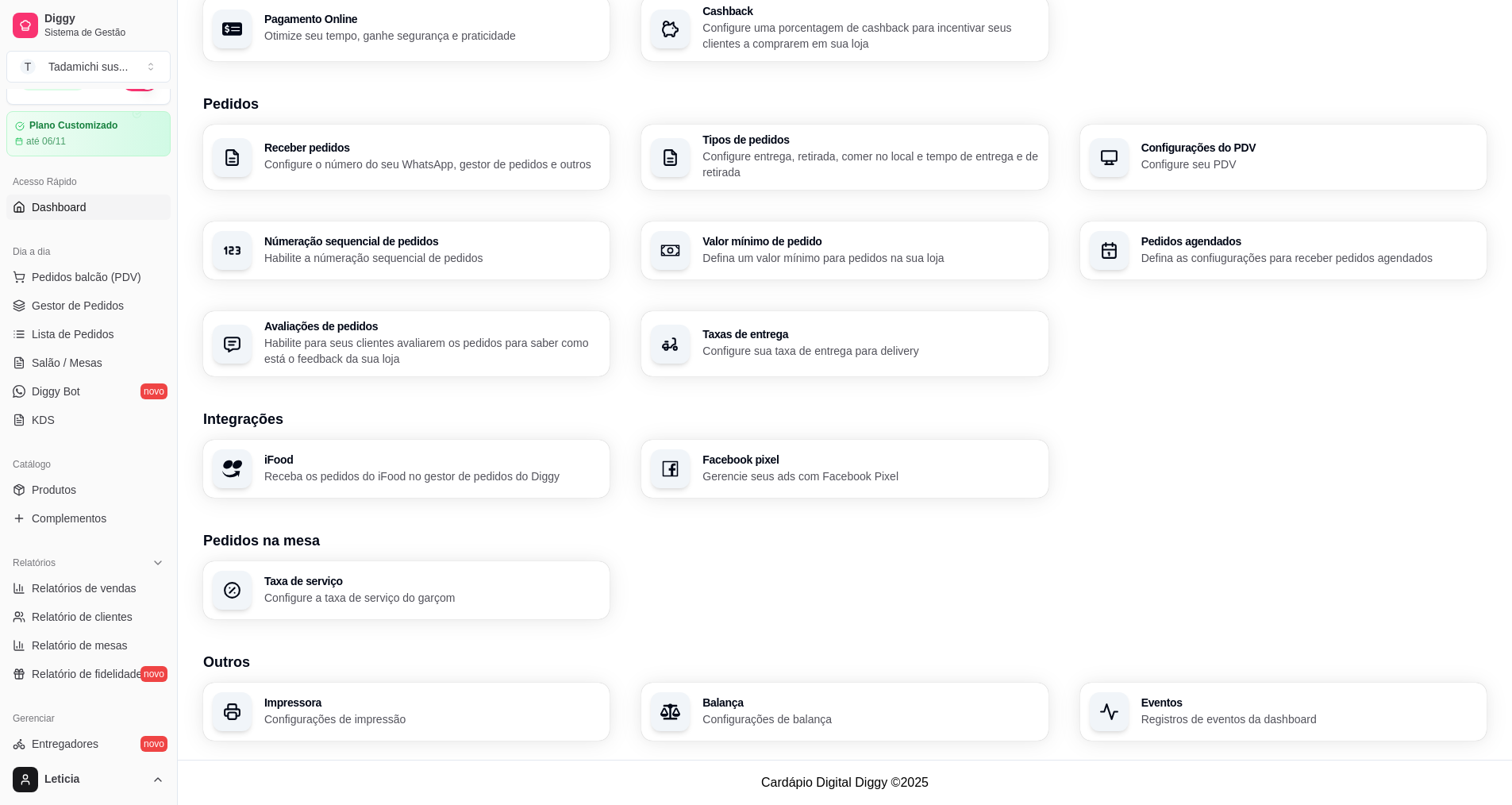
scroll to position [20, 0]
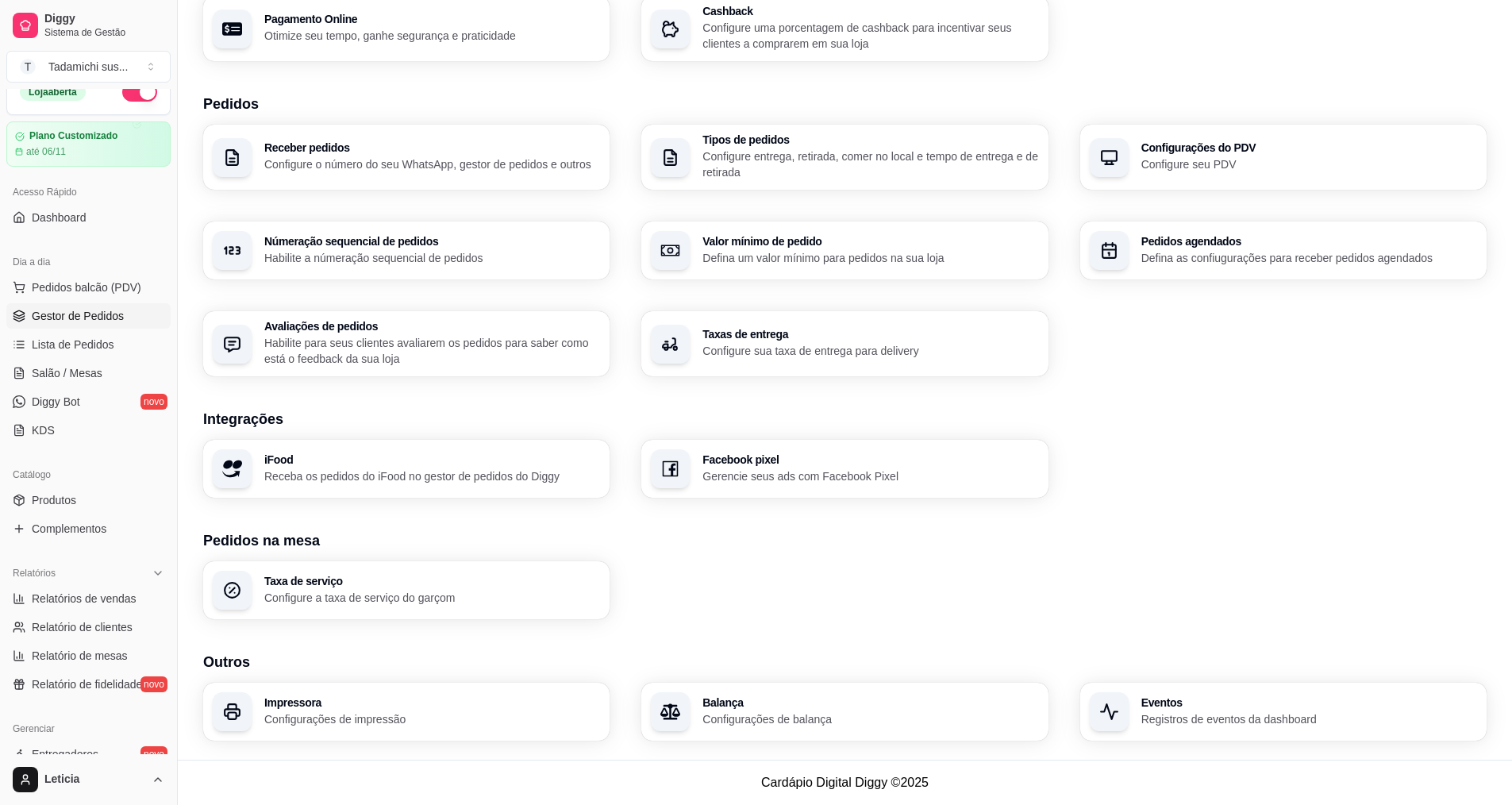
click at [97, 311] on span "Gestor de Pedidos" at bounding box center [77, 316] width 92 height 16
